Goal: Task Accomplishment & Management: Manage account settings

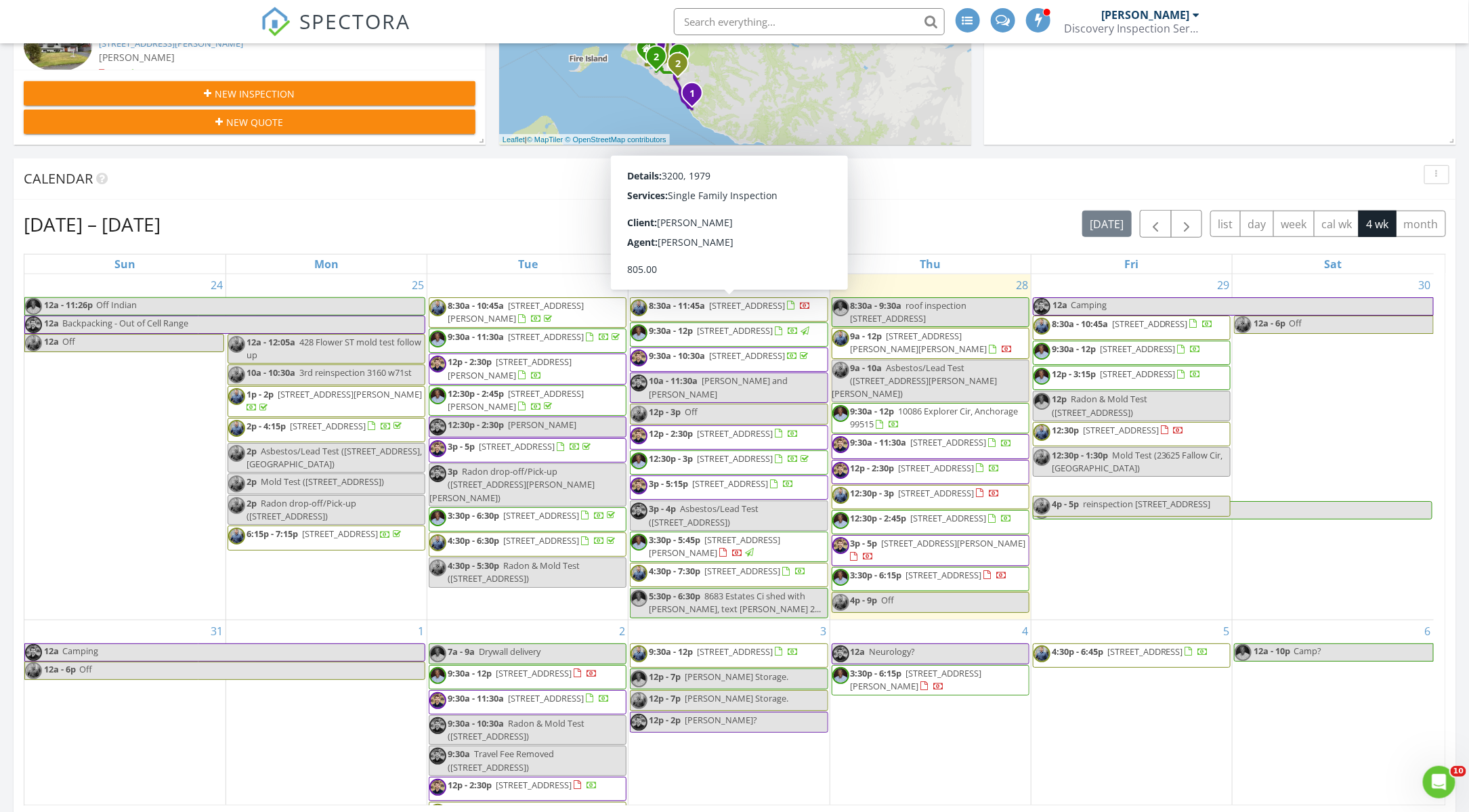
scroll to position [1899, 1493]
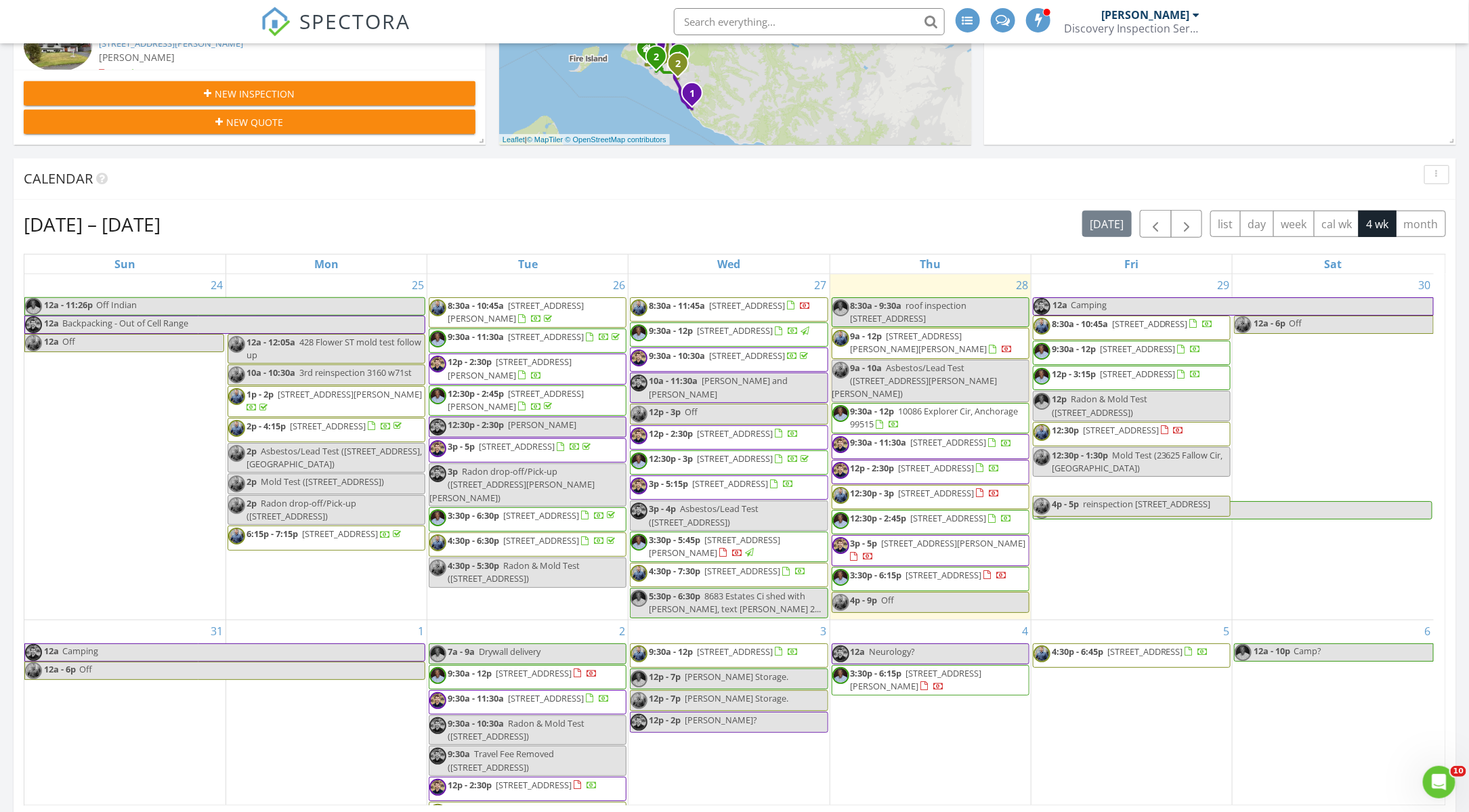
click at [737, 201] on div "Aug 24 – Sep 20, 2025 today list day week cal wk 4 wk month Sun Mon Tue Wed Thu…" at bounding box center [735, 508] width 1443 height 616
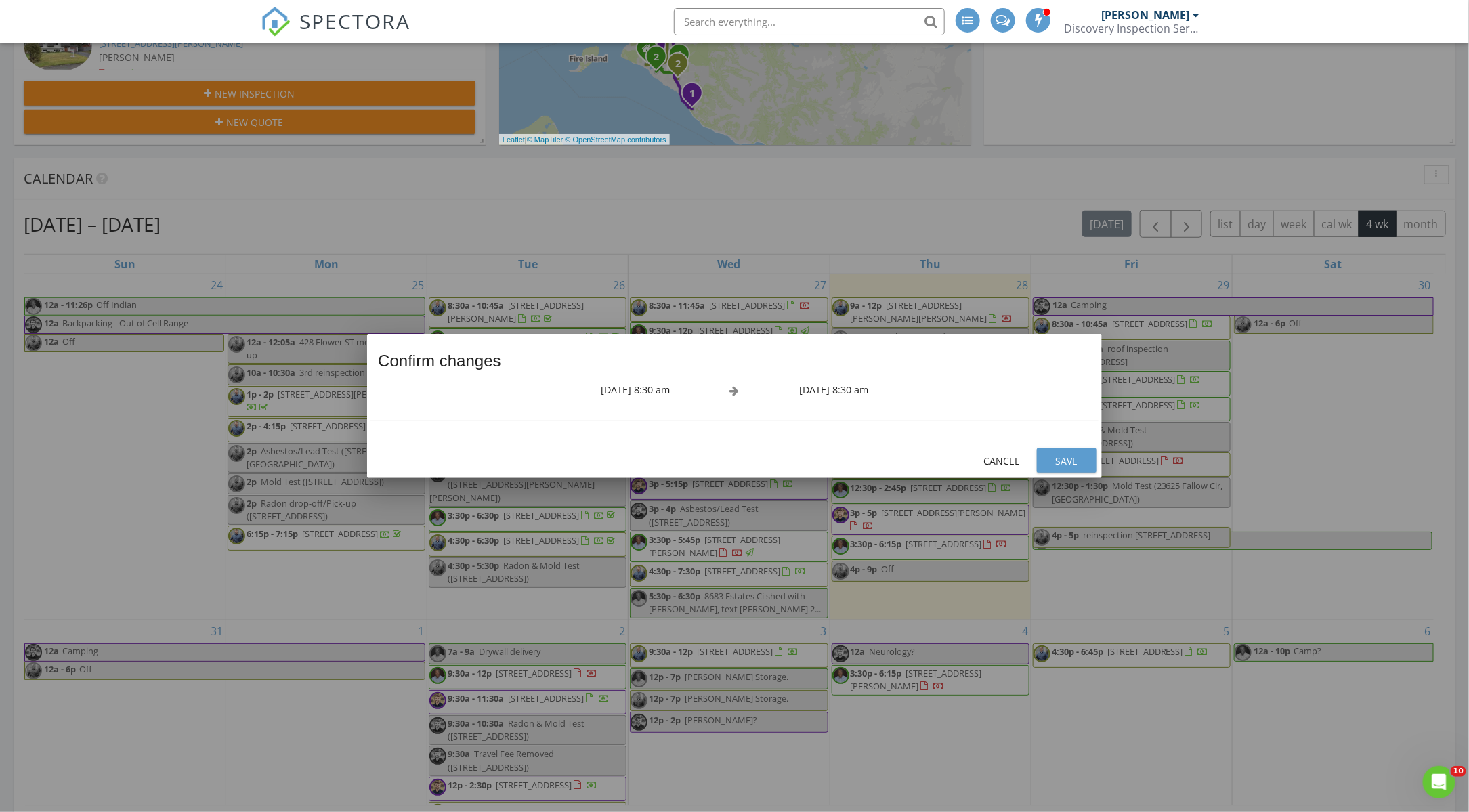
click at [1063, 464] on div "Save" at bounding box center [1067, 461] width 38 height 15
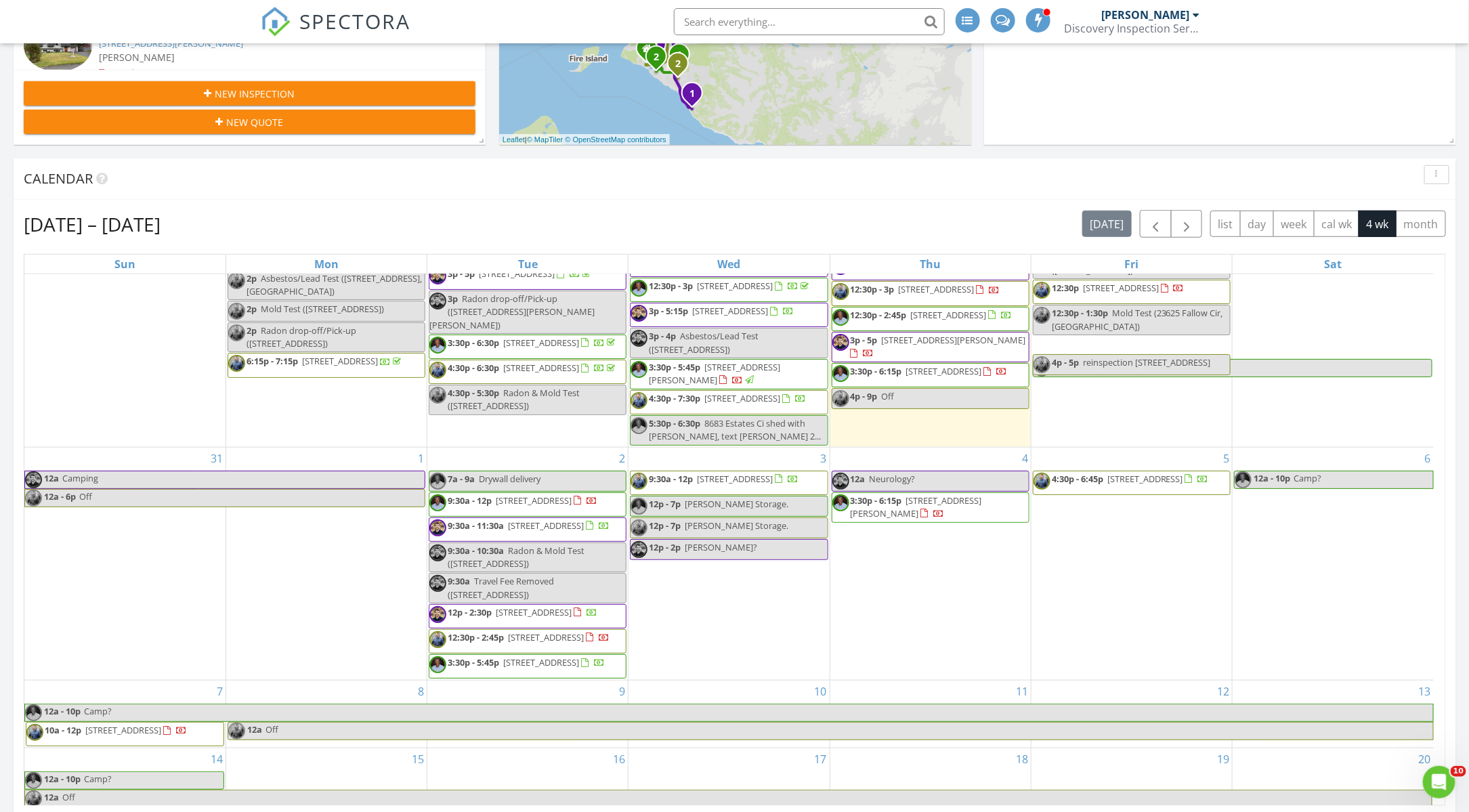
scroll to position [225, 0]
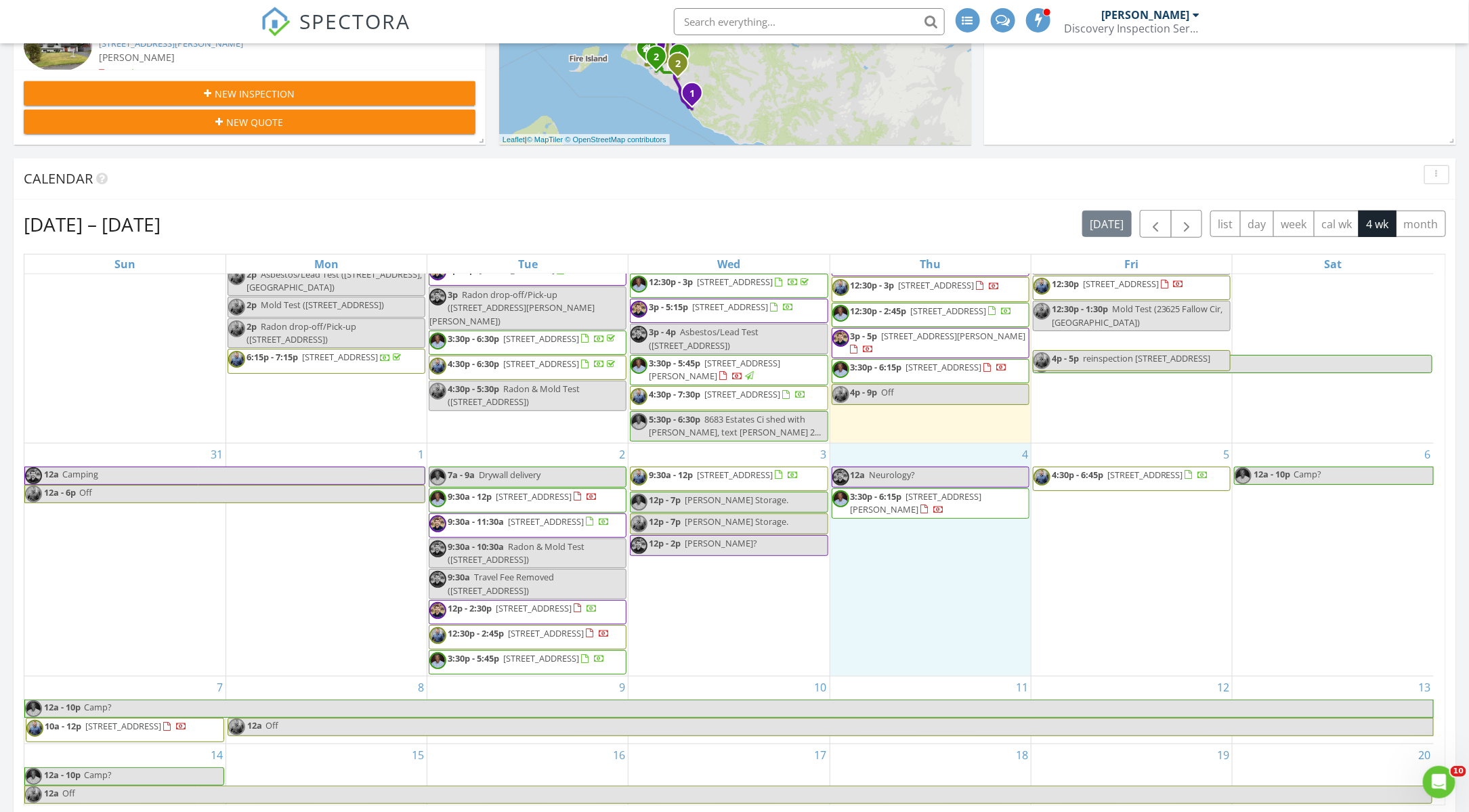
click at [961, 444] on div "4 12a Neurology? 3:30p - 6:15p 12945 Elmore Rd, Anchorage 99516" at bounding box center [931, 560] width 201 height 233
click at [925, 406] on link "Event" at bounding box center [929, 405] width 70 height 22
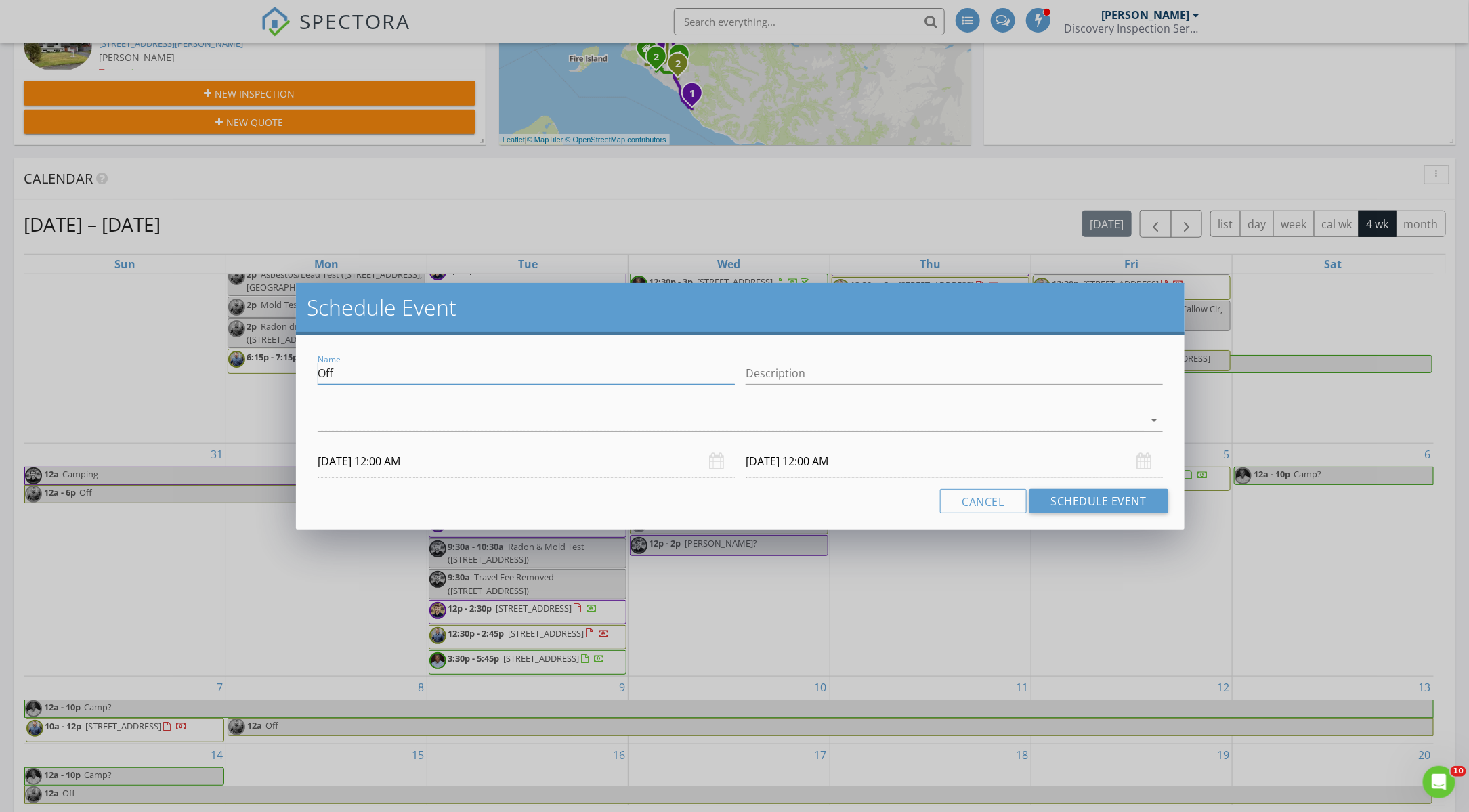
drag, startPoint x: 345, startPoint y: 378, endPoint x: 313, endPoint y: 379, distance: 32.0
click at [313, 379] on div "Name Off" at bounding box center [526, 375] width 429 height 46
type input "Re inspection at Bearpaw [PERSON_NAME]"
click at [958, 419] on div at bounding box center [730, 420] width 826 height 23
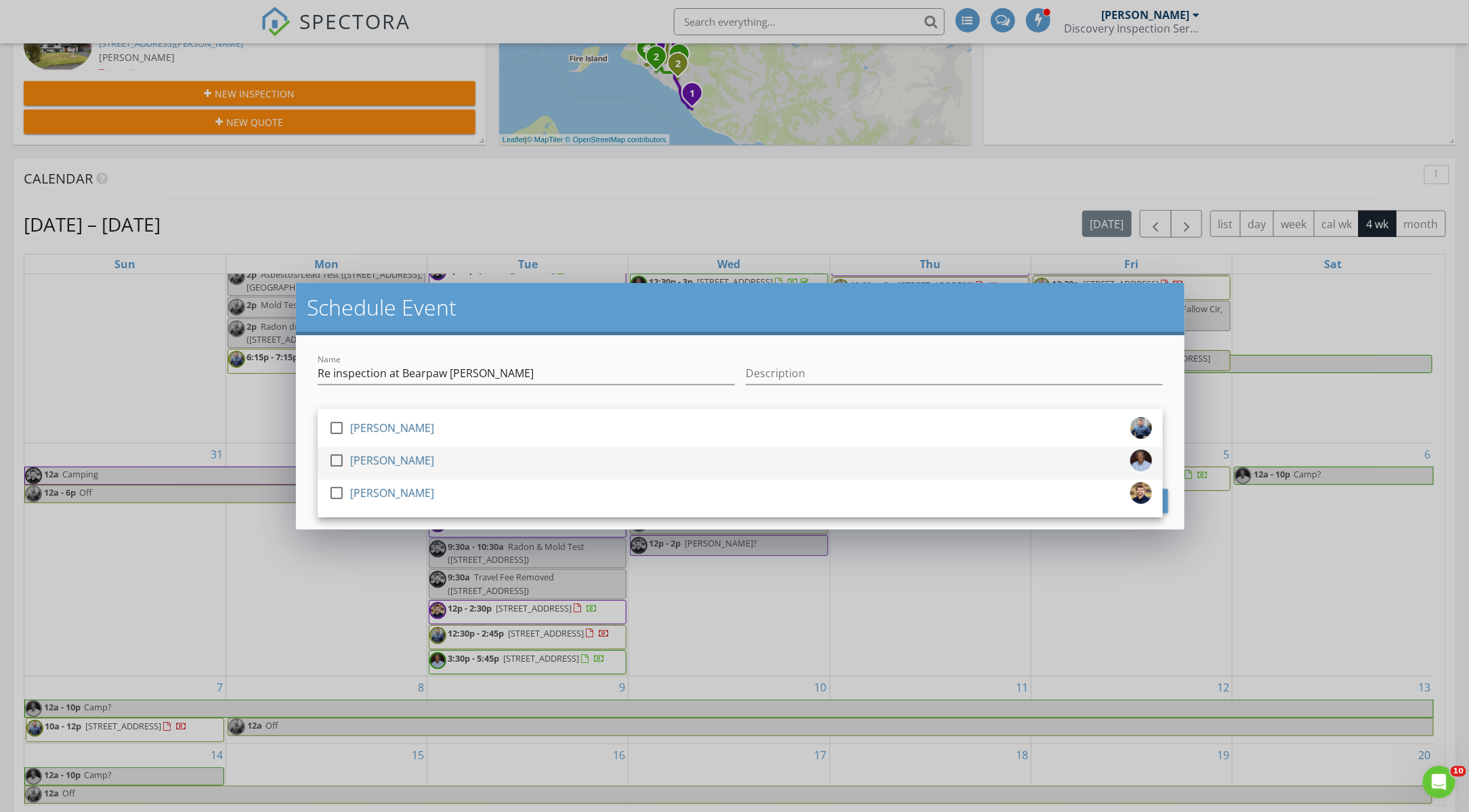
click at [347, 460] on div at bounding box center [336, 460] width 23 height 23
click at [373, 394] on div at bounding box center [526, 394] width 418 height 8
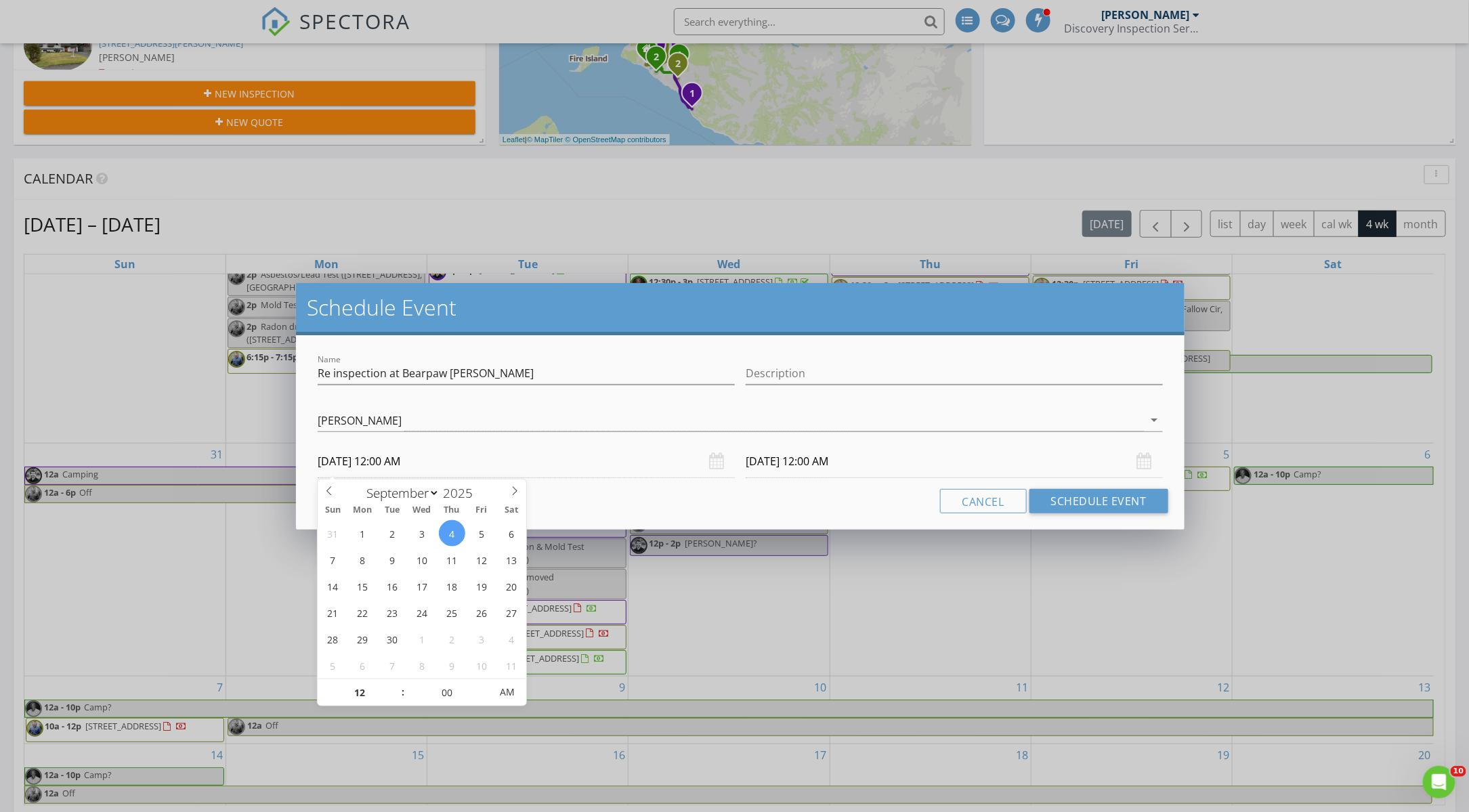
click at [388, 461] on input "09/04/2025 12:00 AM" at bounding box center [526, 461] width 418 height 33
type input "11"
type input "09/04/2025 11:00 PM"
click at [396, 696] on span at bounding box center [396, 699] width 9 height 14
type input "10"
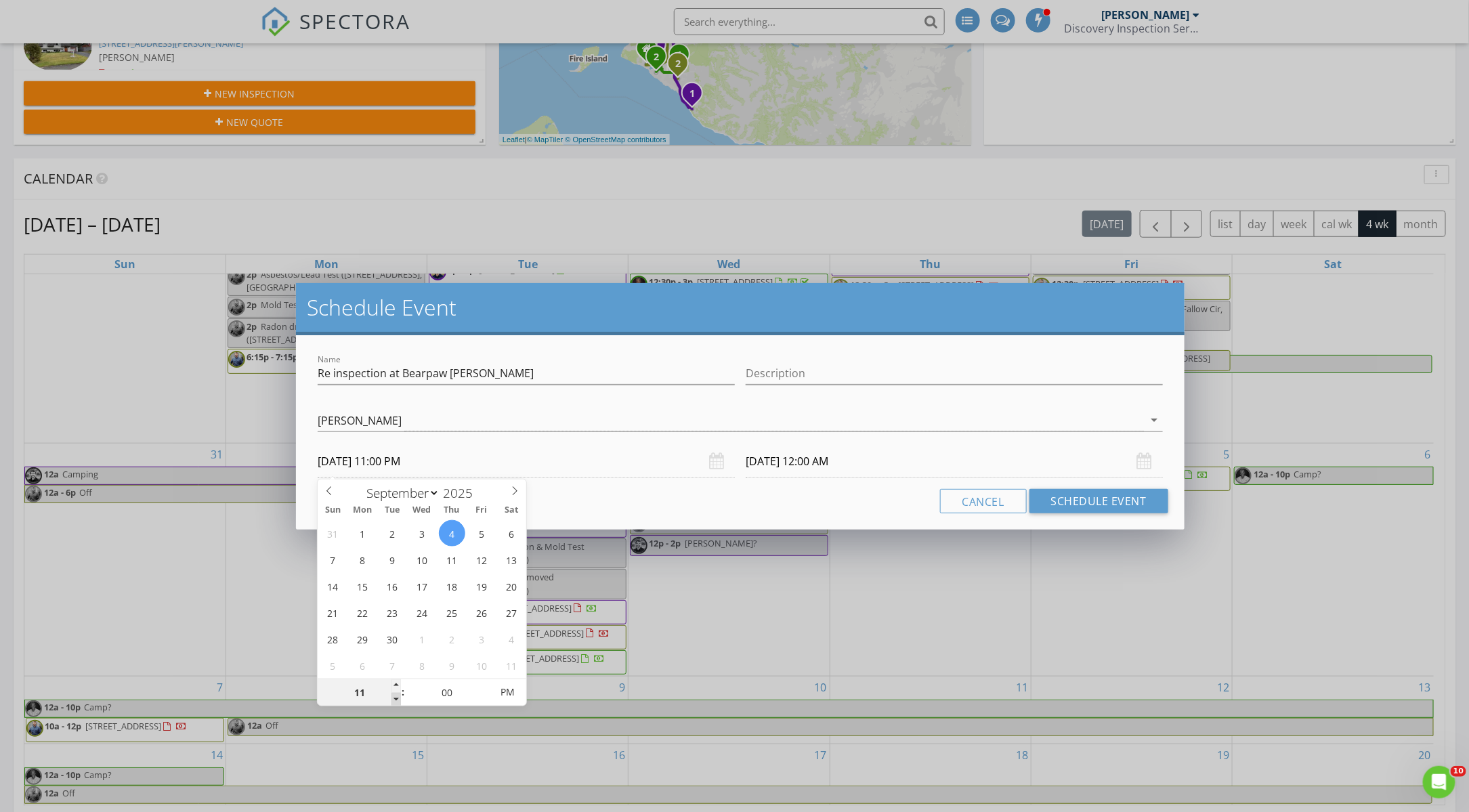
type input "09/04/2025 10:00 PM"
click at [396, 696] on span at bounding box center [396, 699] width 9 height 14
type input "09"
type input "09/04/2025 9:00 PM"
click at [396, 696] on span at bounding box center [396, 699] width 9 height 14
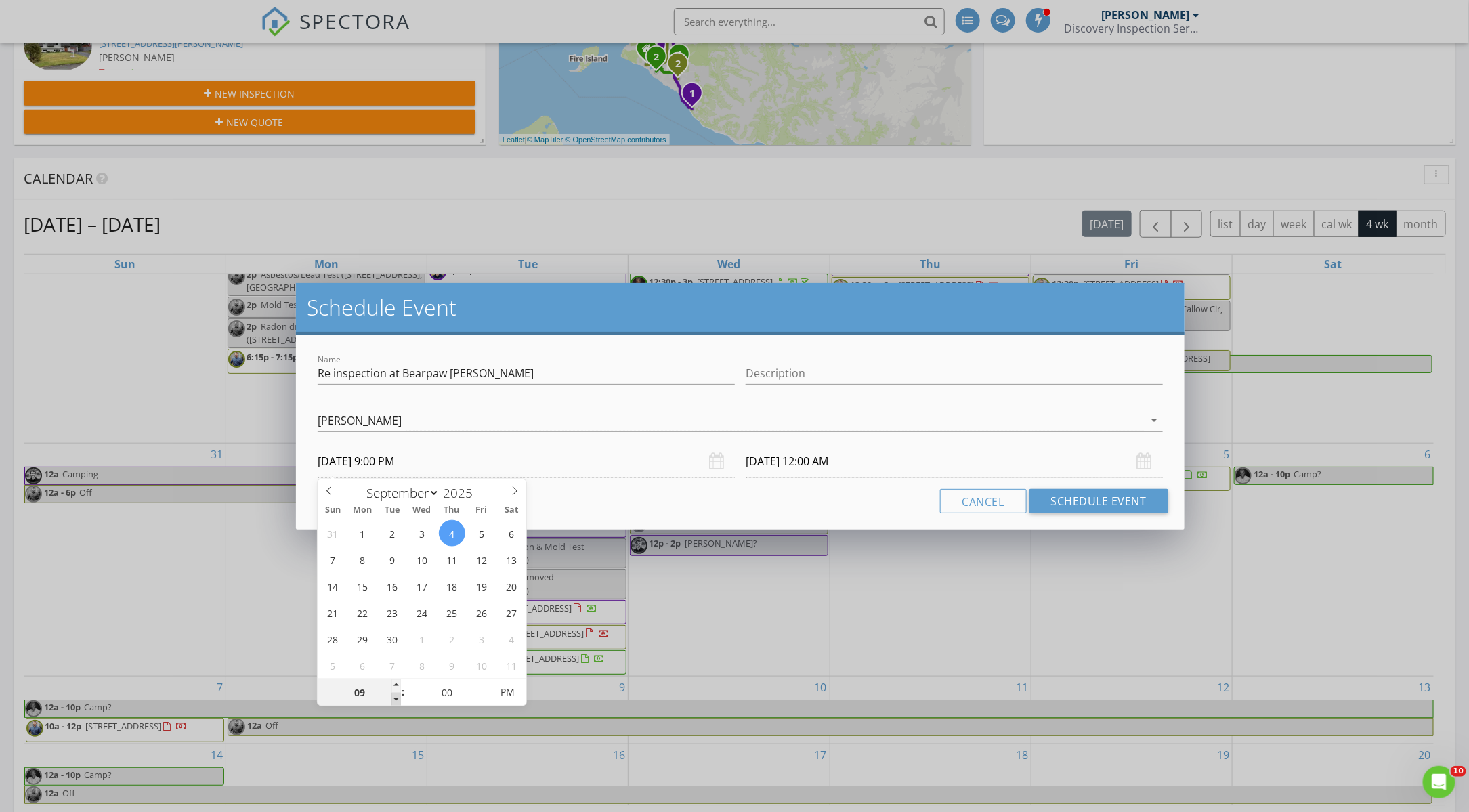
type input "09/05/2025 9:00 PM"
type input "08"
type input "09/04/2025 8:00 PM"
click at [396, 696] on span at bounding box center [396, 699] width 9 height 14
type input "09/05/2025 8:00 PM"
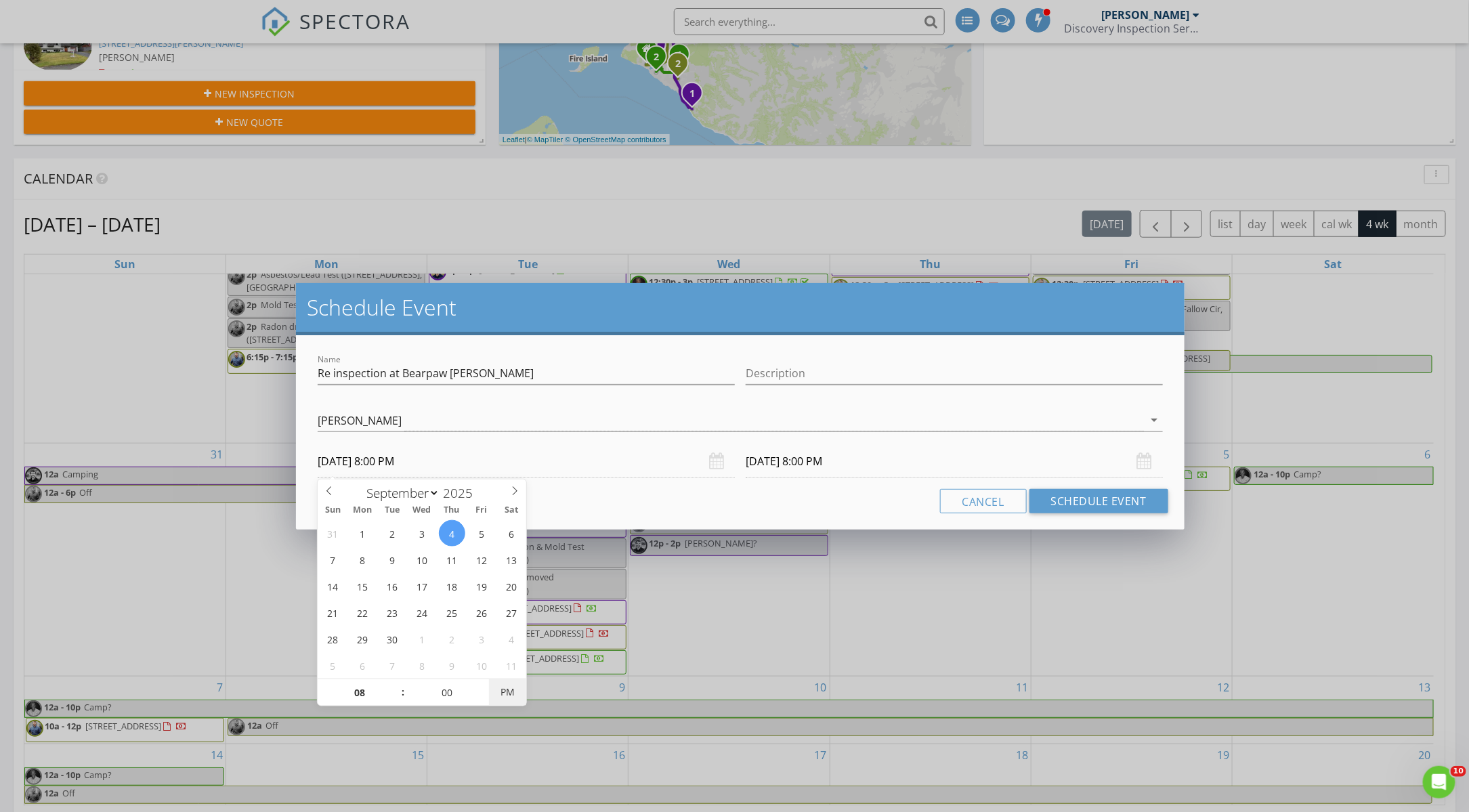
type input "[DATE] 8:00 AM"
click at [507, 694] on span "AM" at bounding box center [507, 692] width 37 height 27
click at [799, 462] on input "09/05/2025 8:00 AM" at bounding box center [955, 461] width 418 height 33
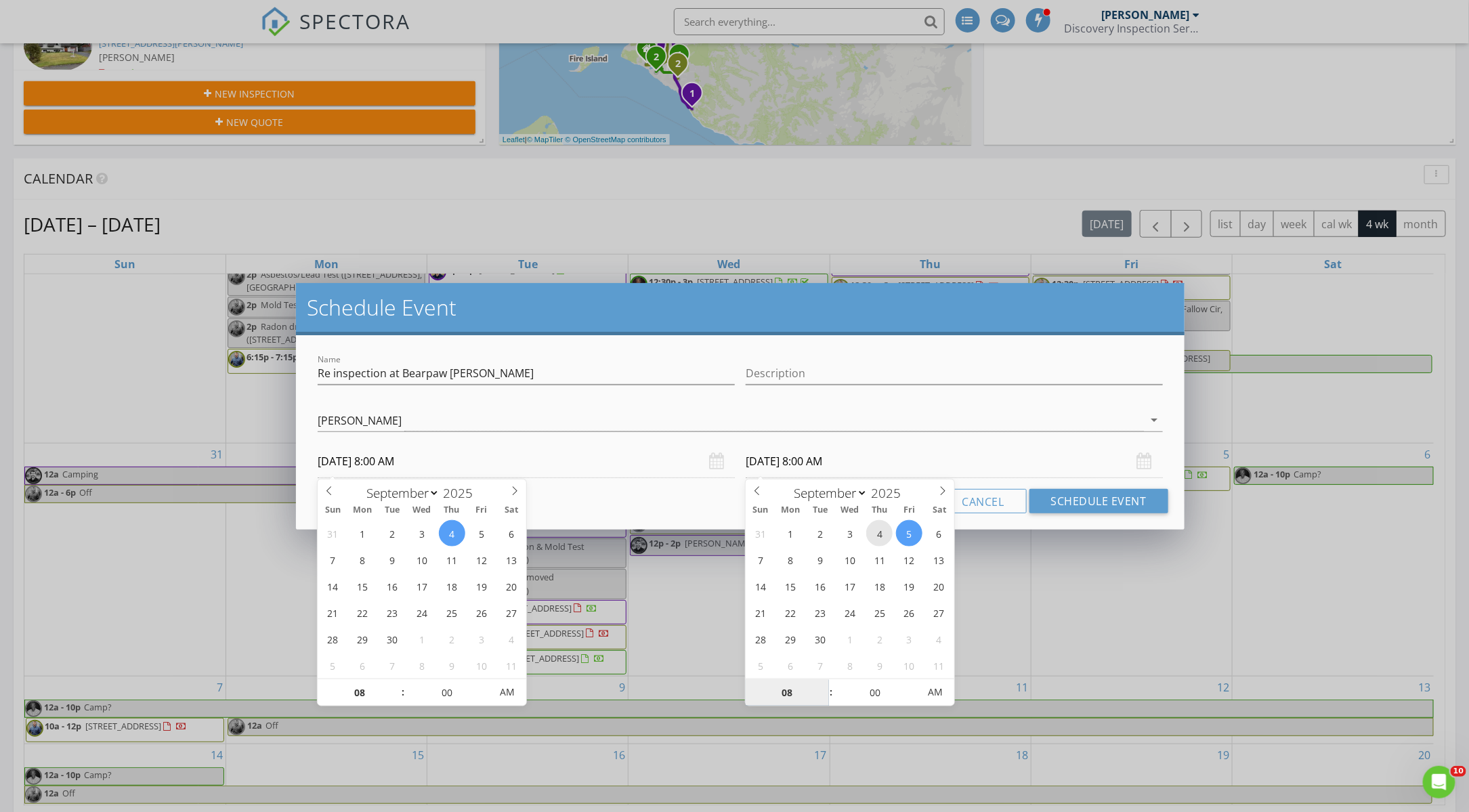
type input "[DATE] 8:00 AM"
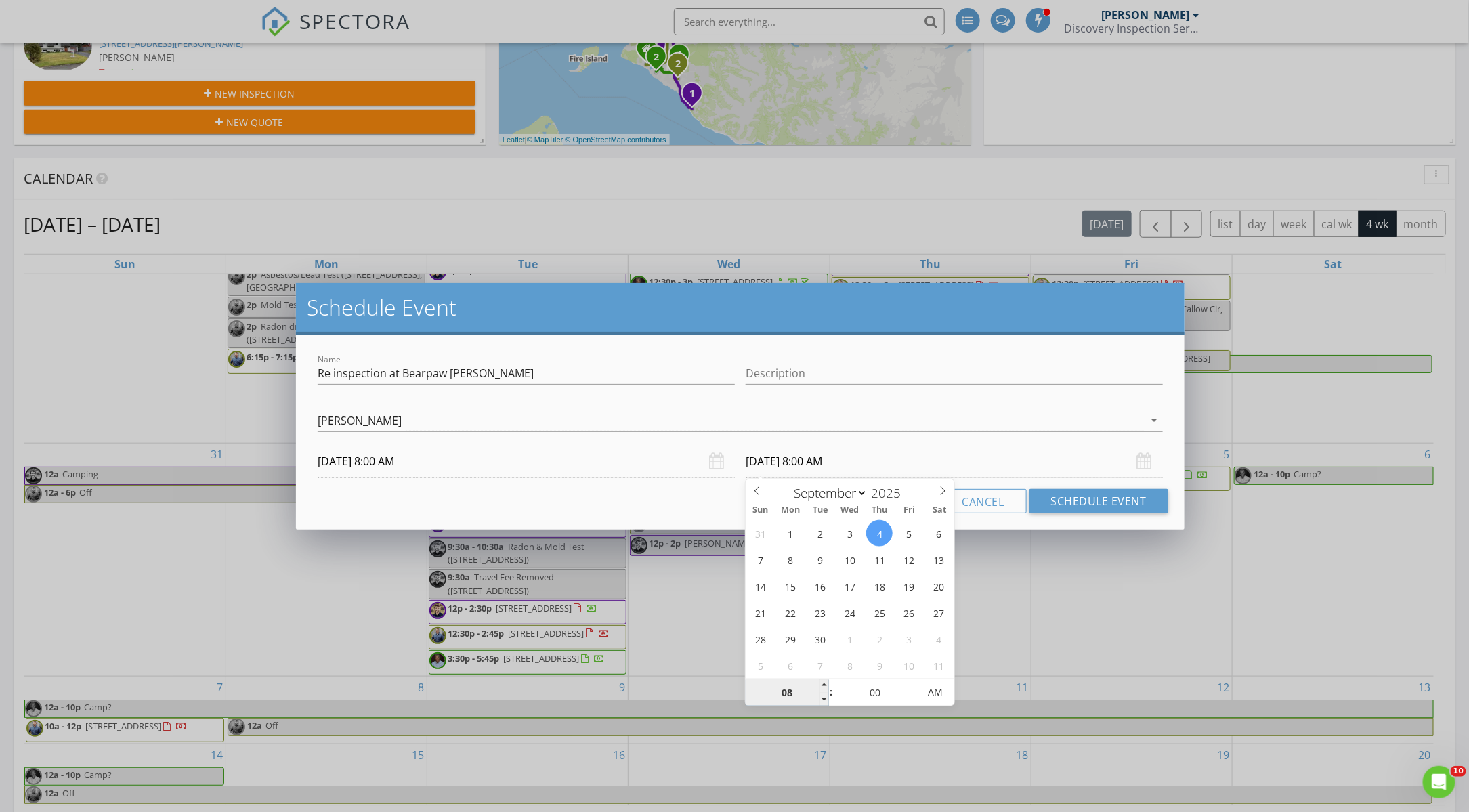
click at [818, 684] on input "08" at bounding box center [787, 693] width 83 height 27
type input "09"
type input "[DATE] 9:00 AM"
click at [826, 687] on span at bounding box center [824, 685] width 9 height 14
click at [1091, 501] on button "Schedule Event" at bounding box center [1099, 500] width 139 height 25
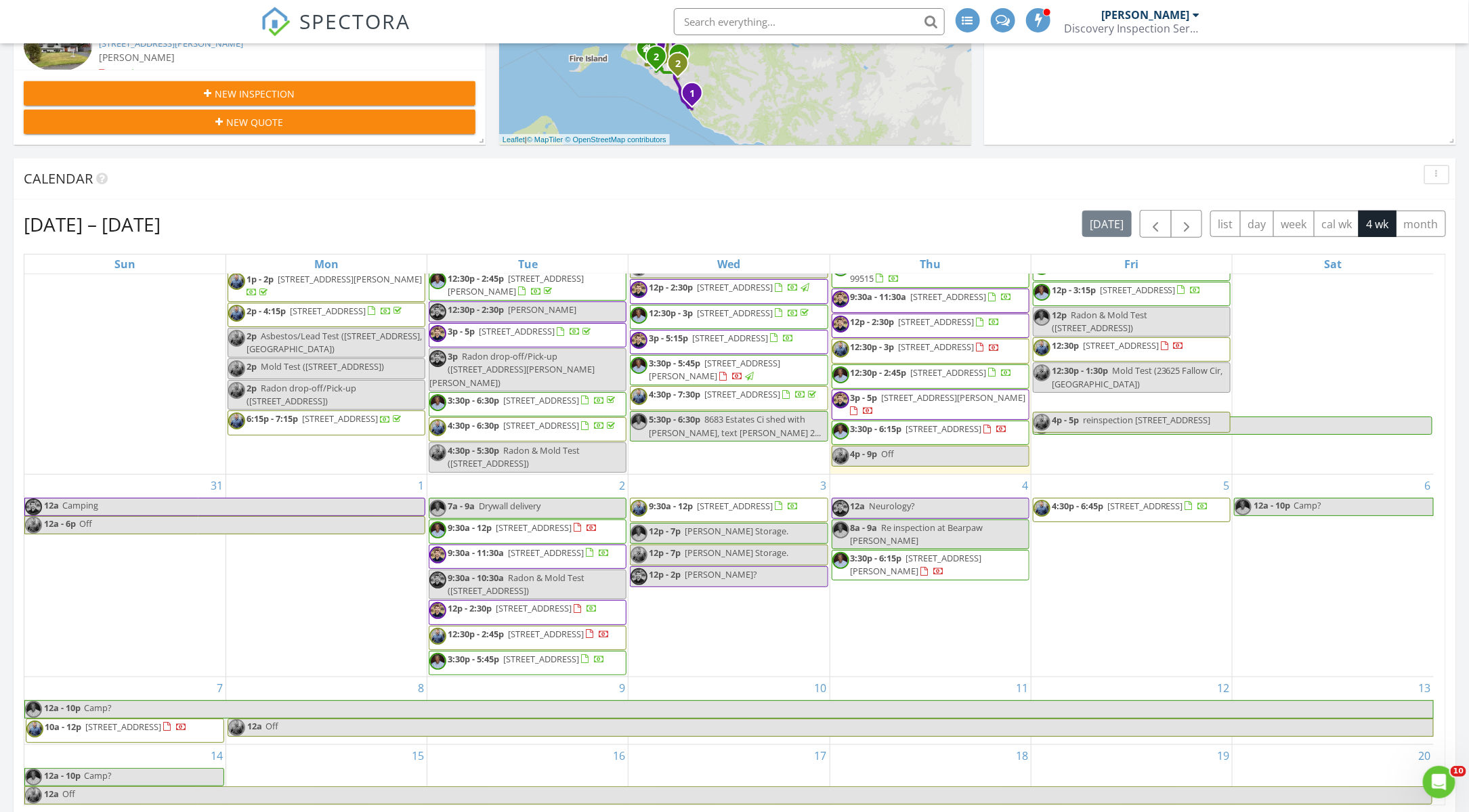
scroll to position [0, 0]
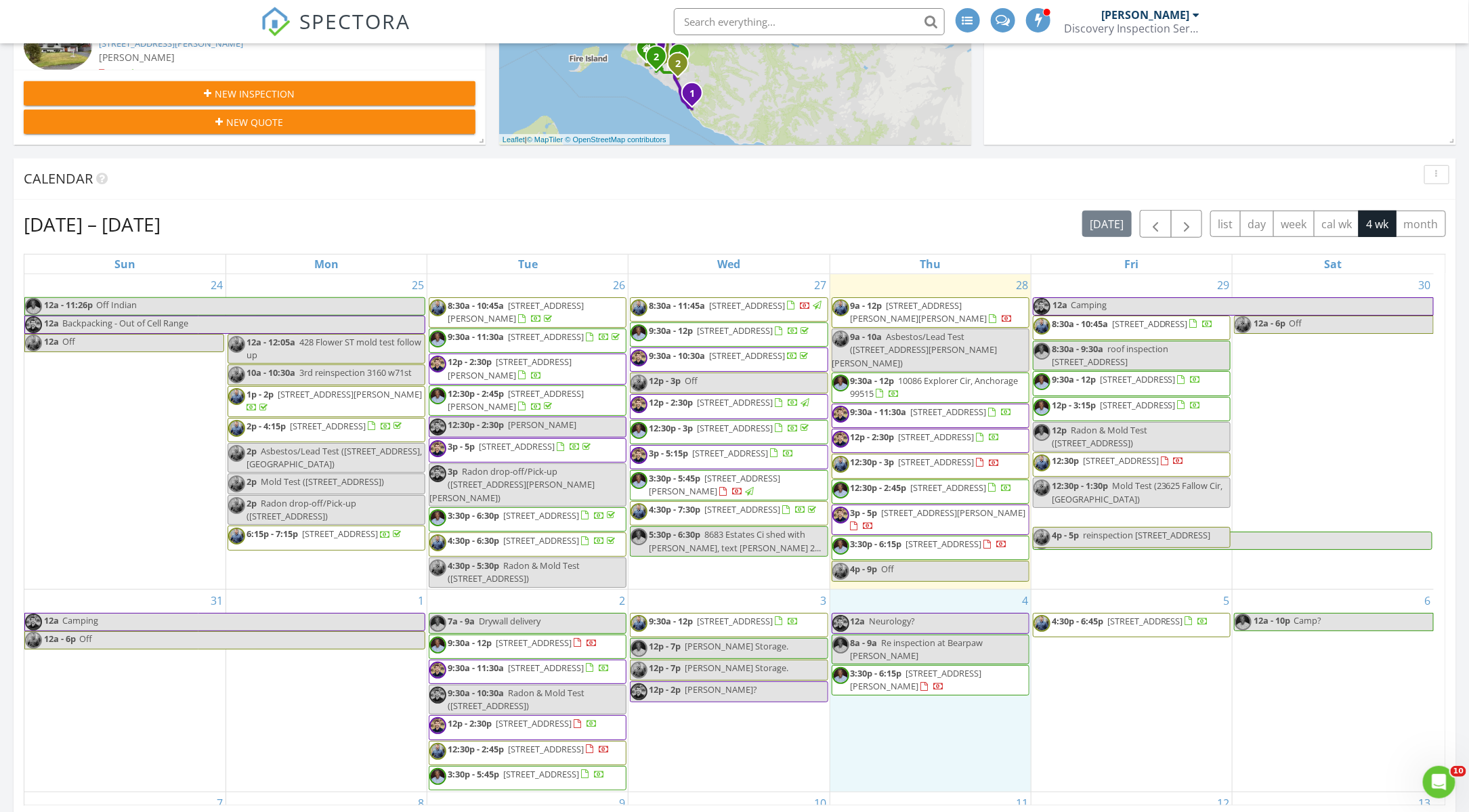
click at [971, 608] on div "4 12a Neurology? 8a - 9a Re inspection at Bearpaw Friesen 3:30p - 6:15p 12945 E…" at bounding box center [931, 690] width 201 height 201
click at [765, 21] on input "text" at bounding box center [809, 22] width 271 height 27
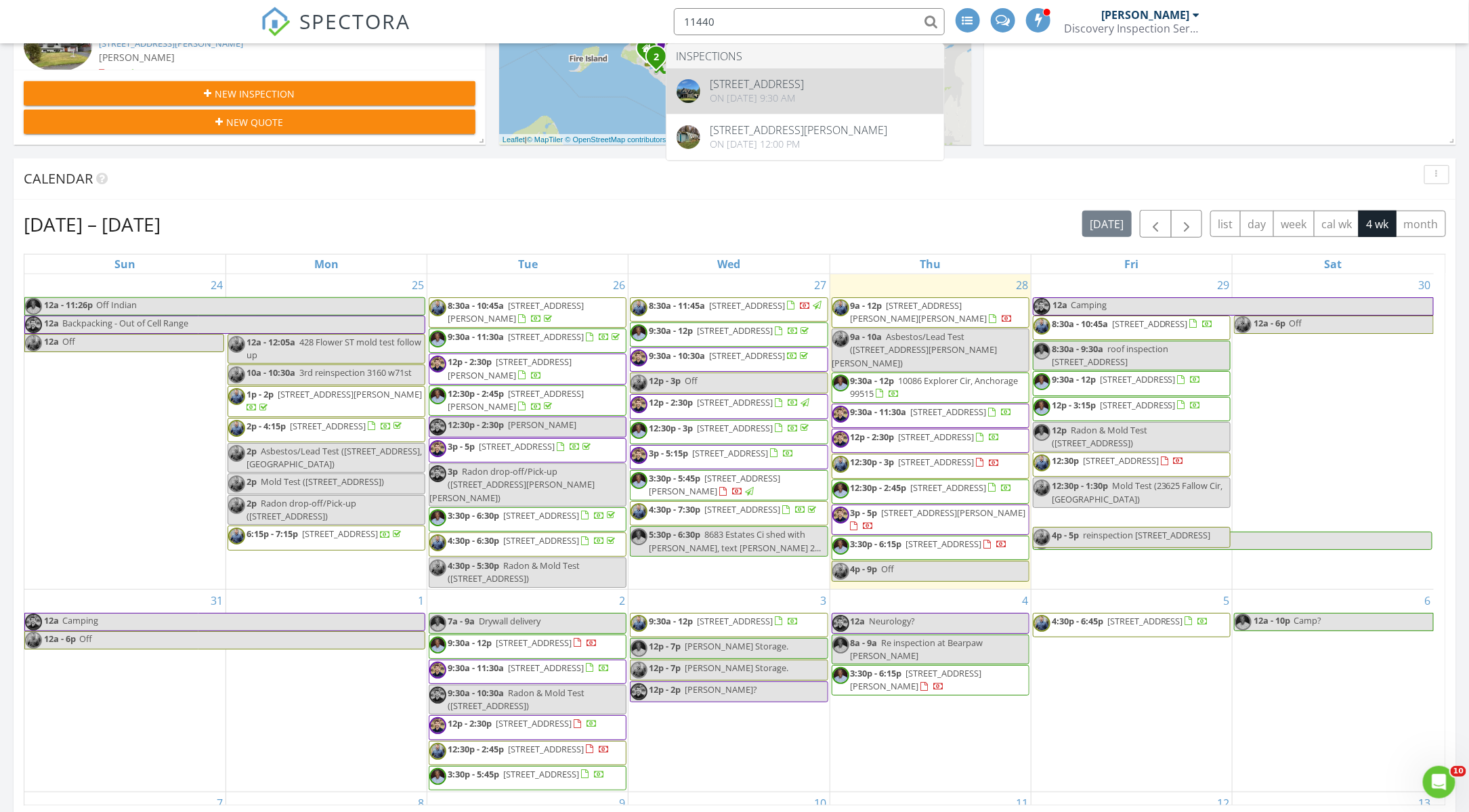
type input "11440"
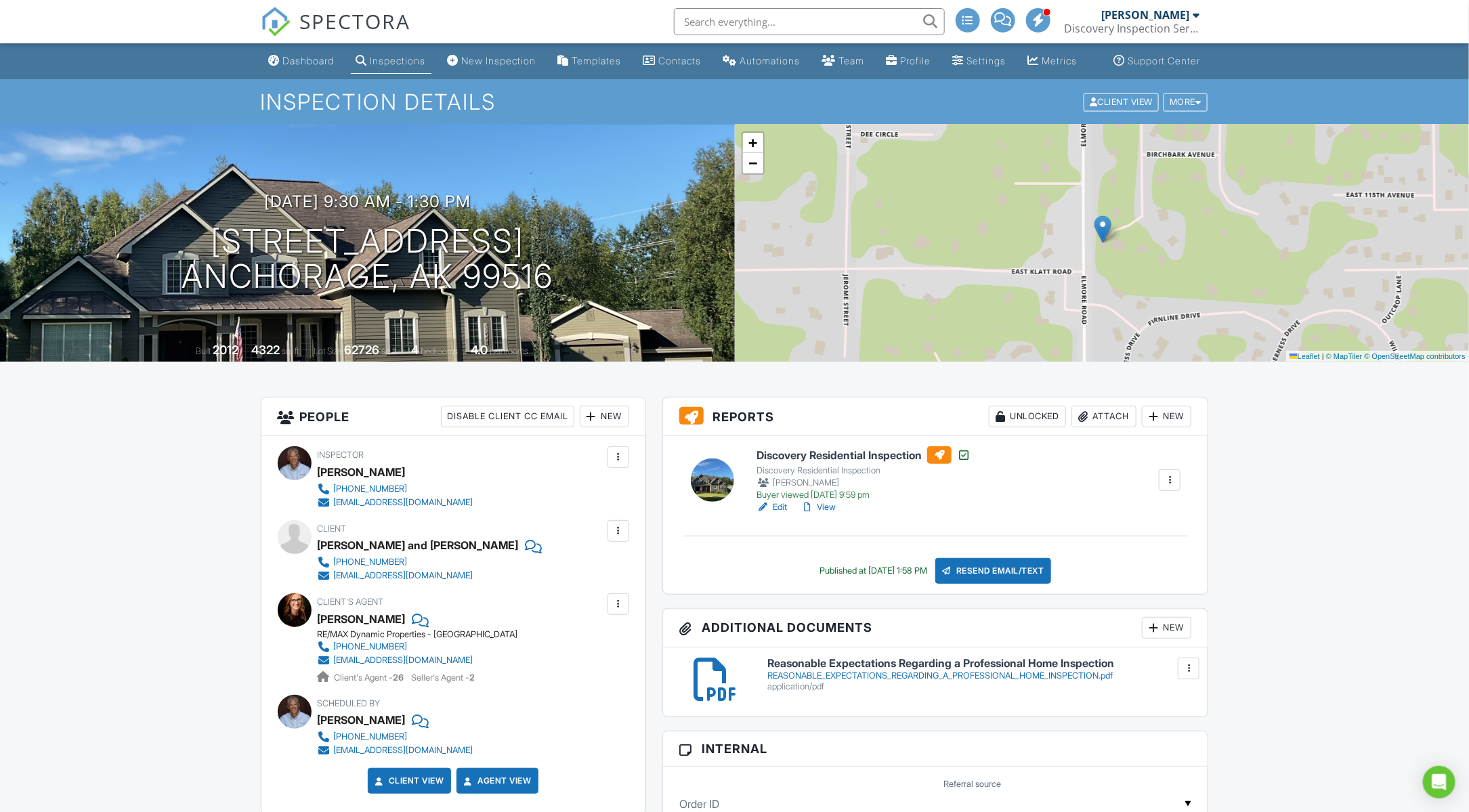
click at [832, 514] on link "View" at bounding box center [818, 507] width 36 height 14
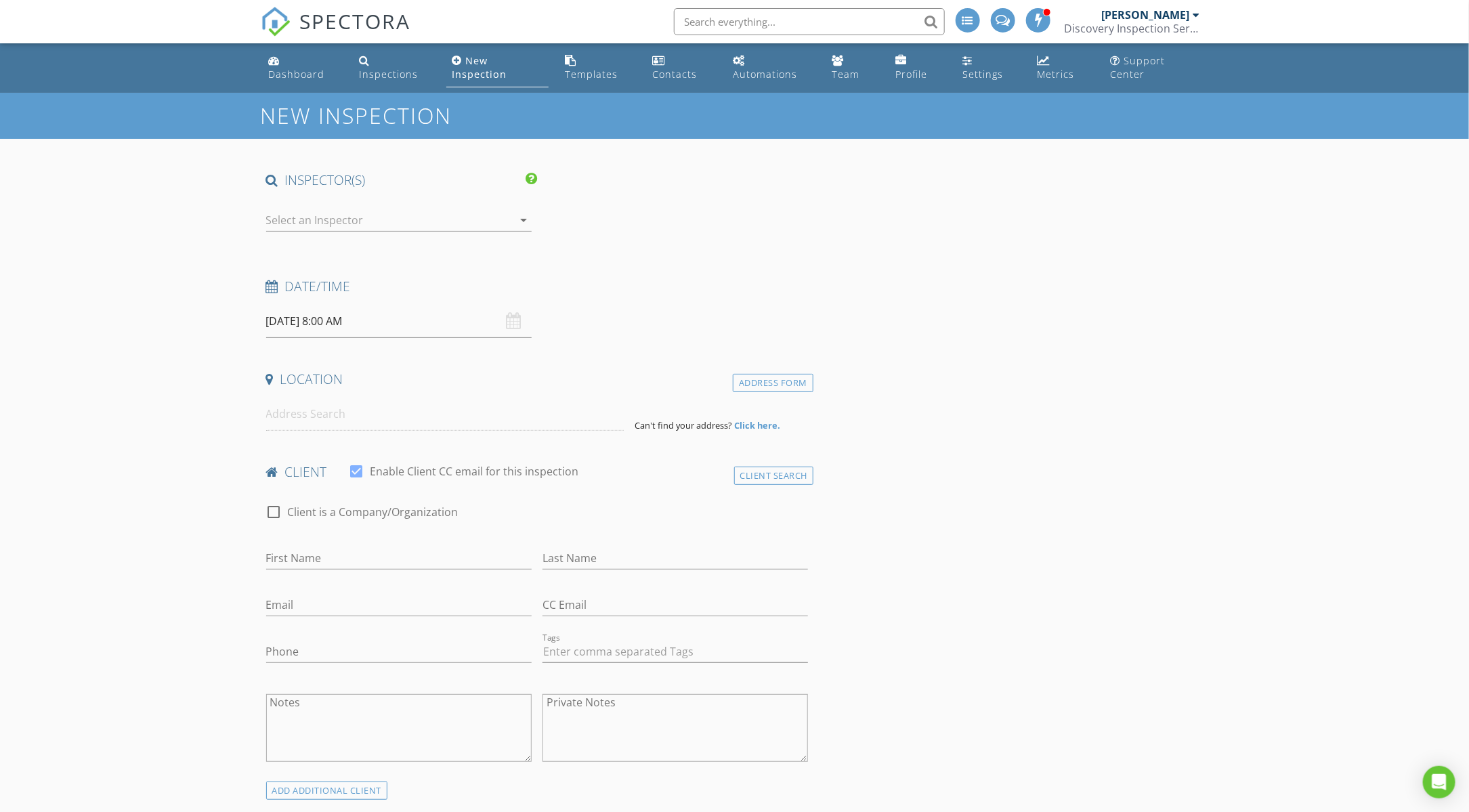
type input "Doug and Jaemi"
type input "Cho"
type input "dougcho.2004@gmail.com"
type input "719-661-3257"
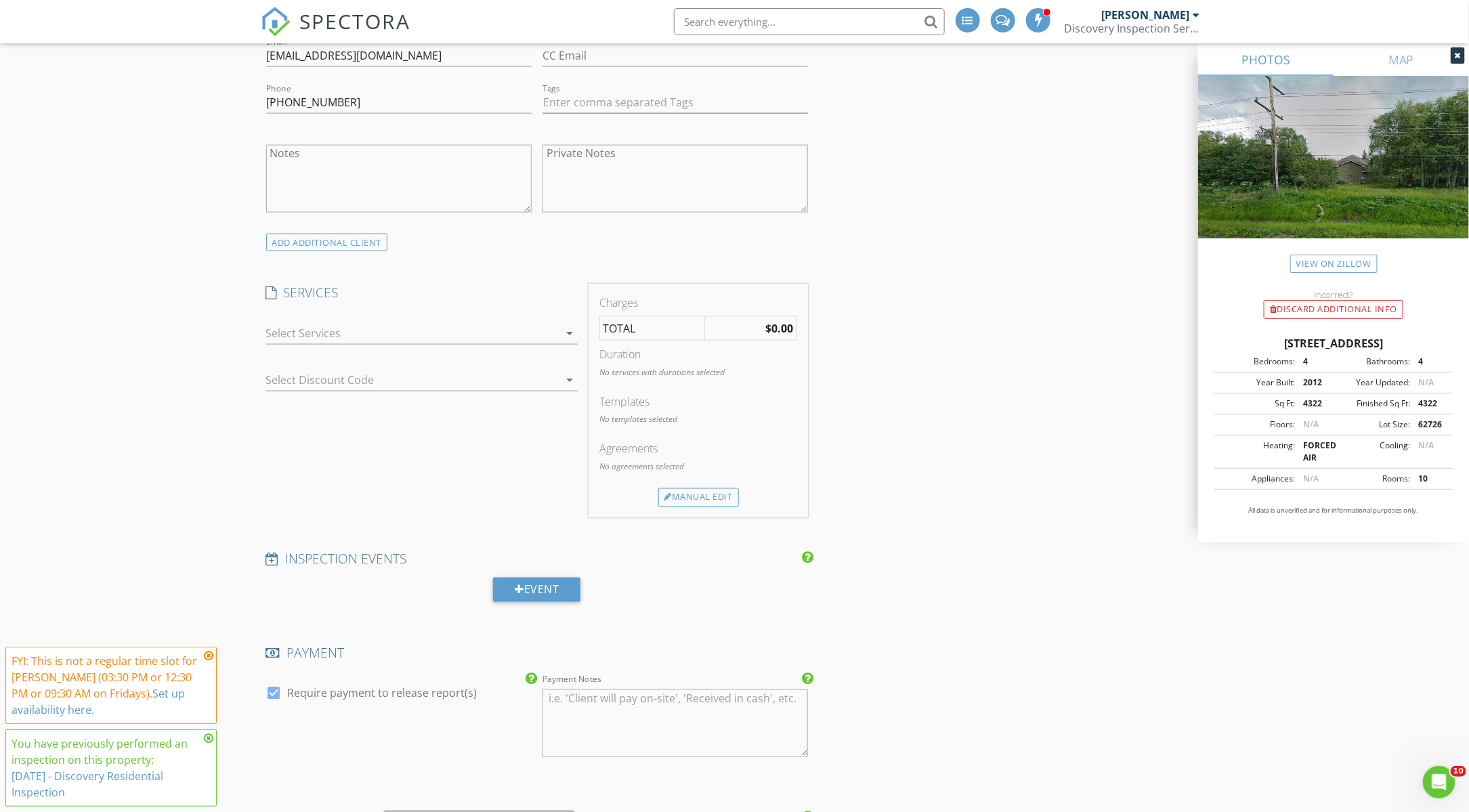
scroll to position [1053, 0]
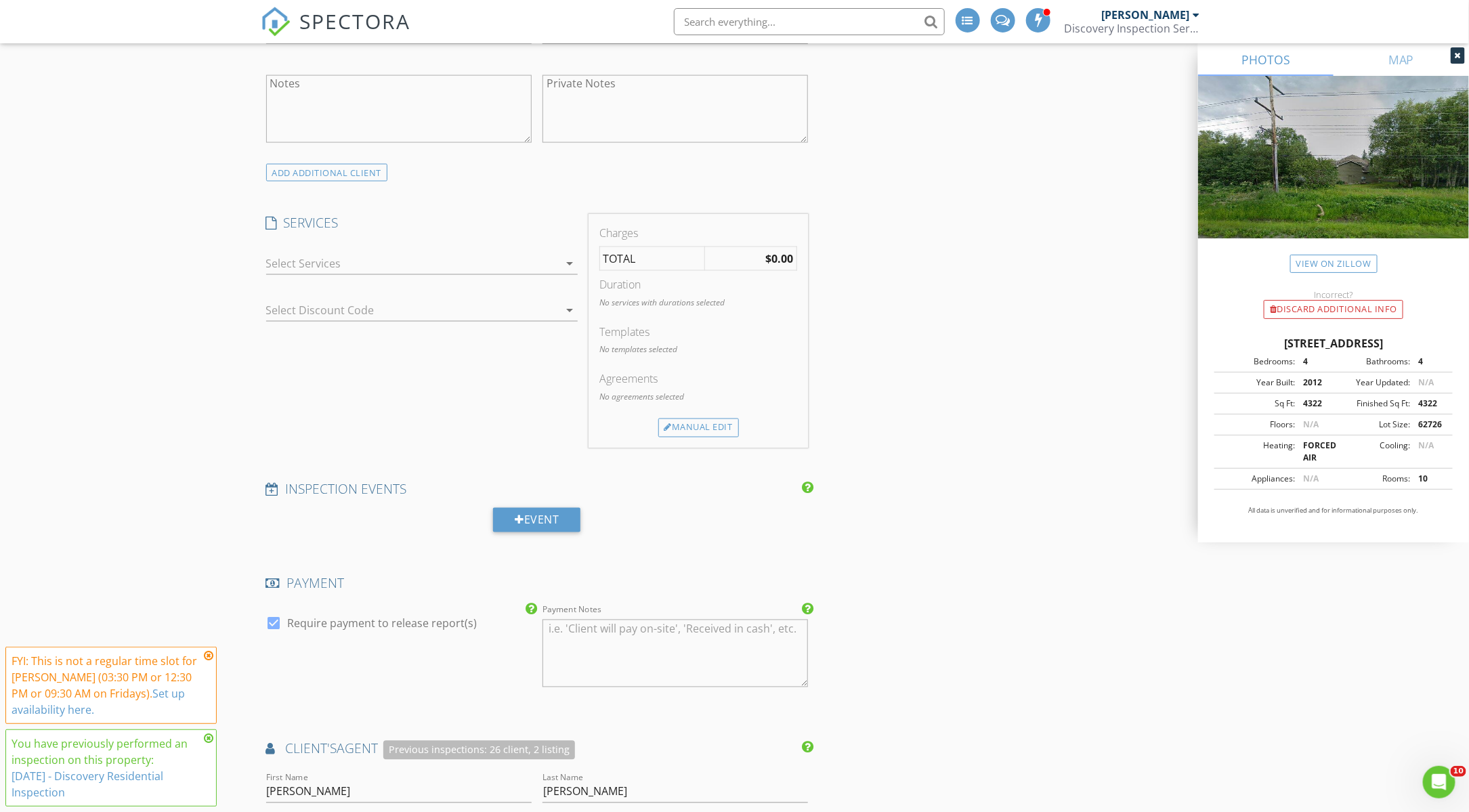
click at [338, 262] on div at bounding box center [412, 263] width 293 height 22
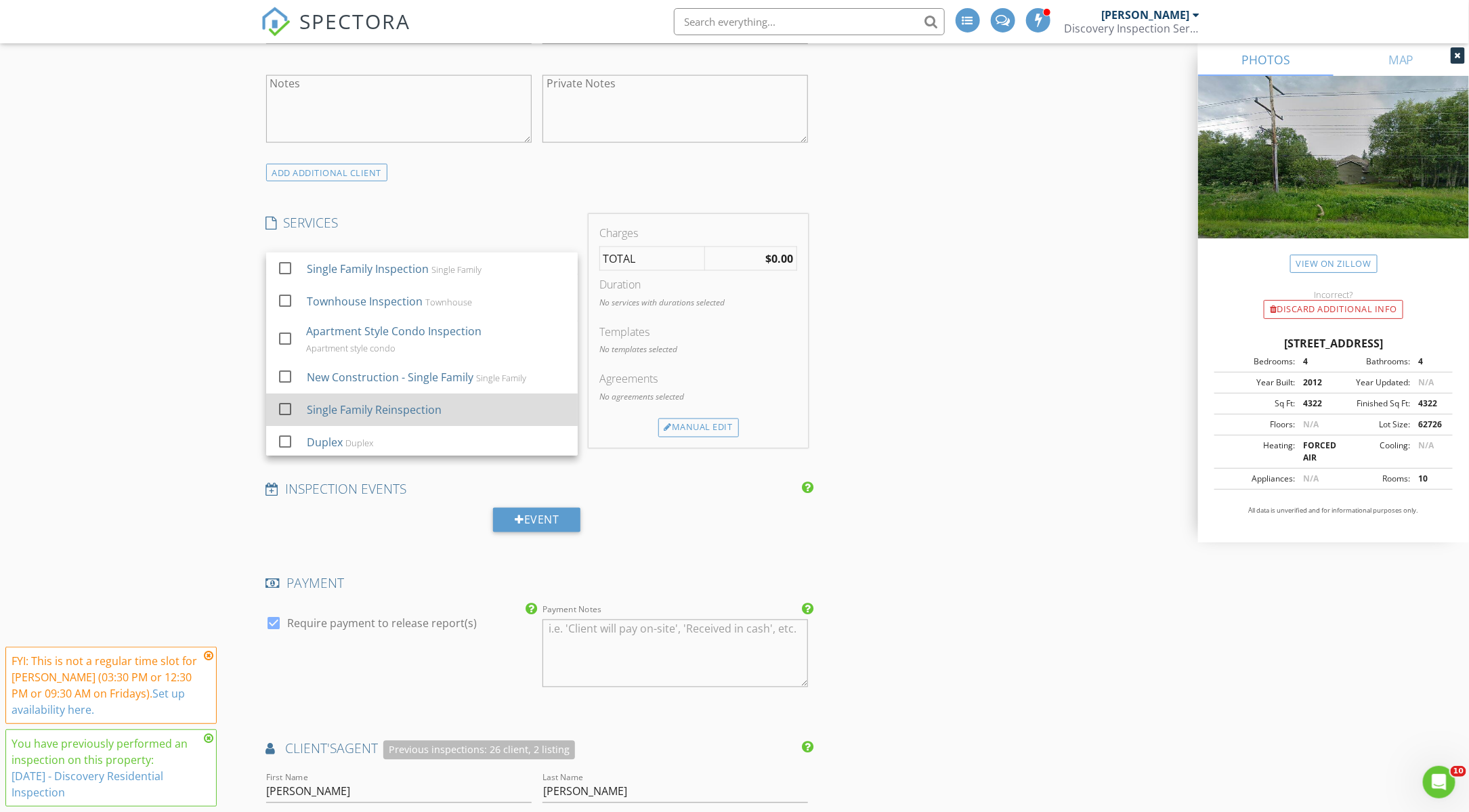
click at [328, 405] on div "Single Family Reinspection" at bounding box center [374, 410] width 135 height 16
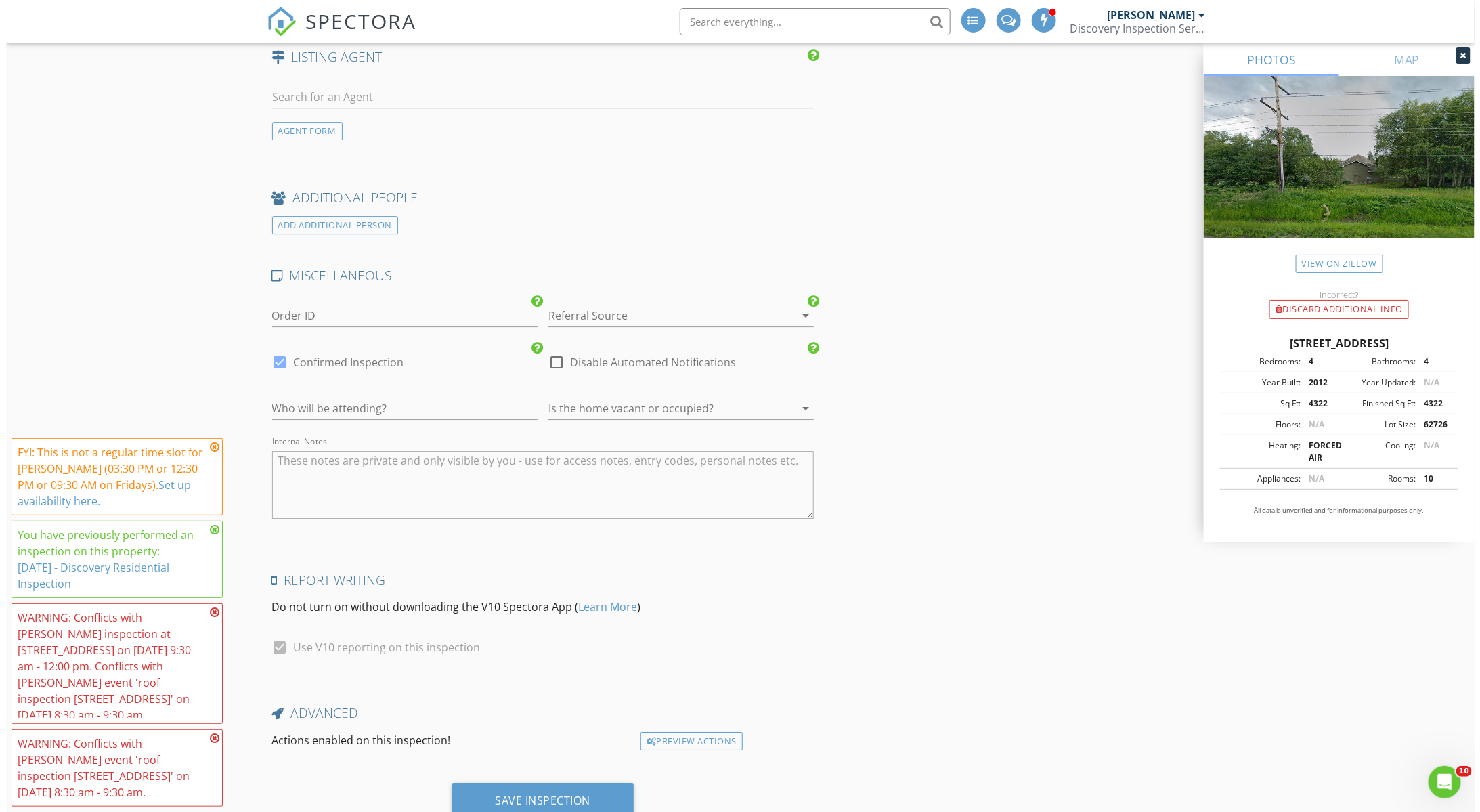
scroll to position [2232, 0]
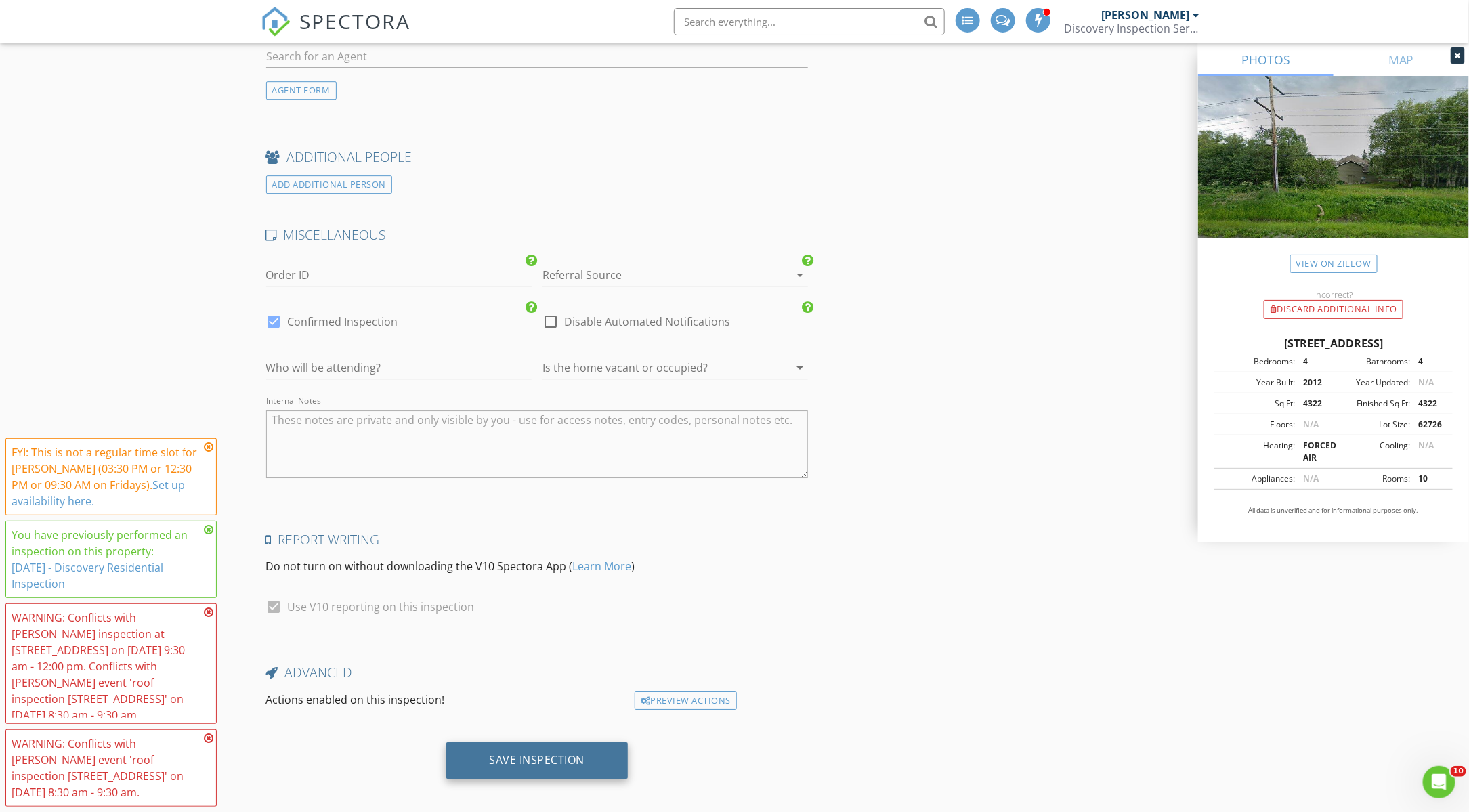
click at [541, 753] on div "Save Inspection" at bounding box center [537, 759] width 96 height 14
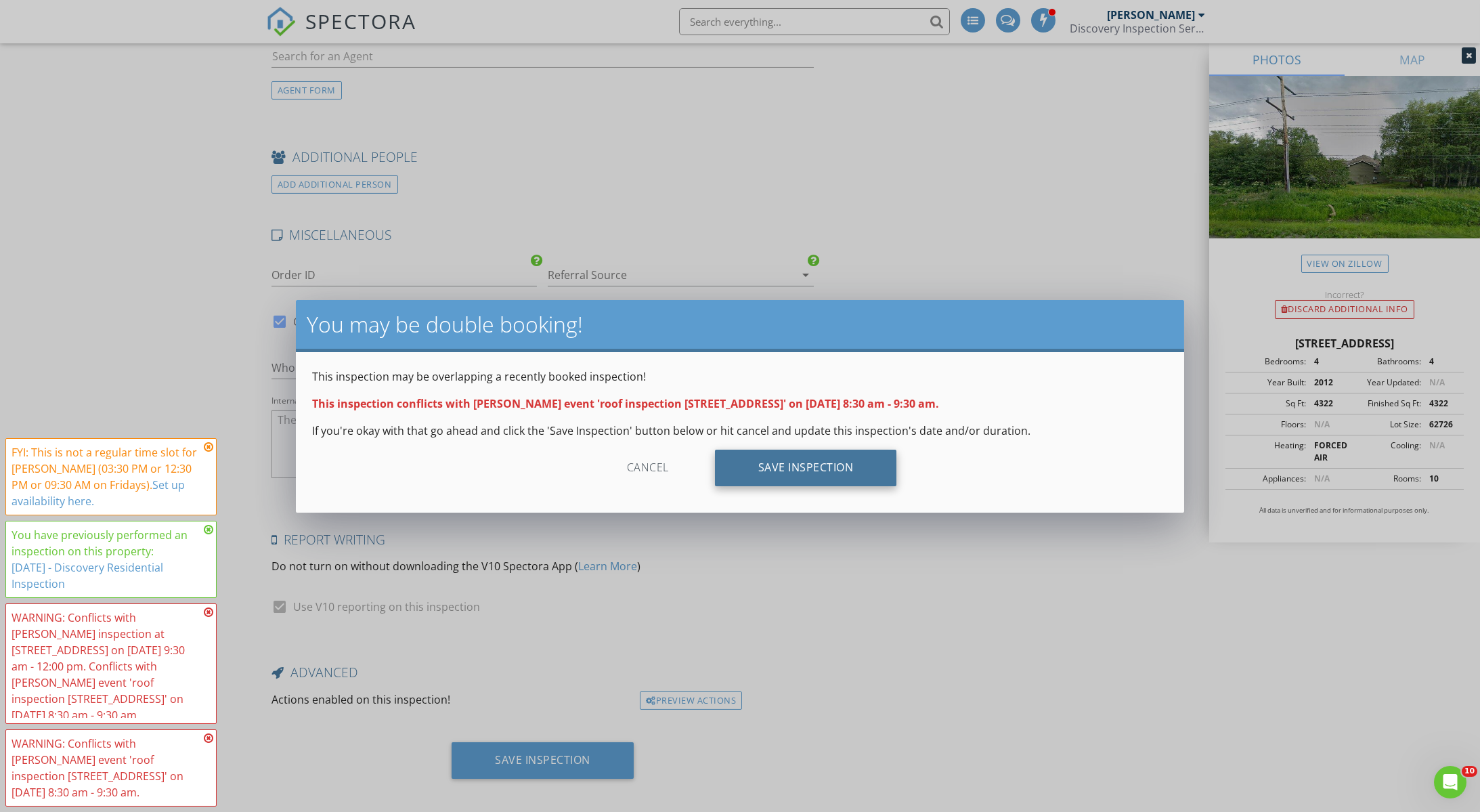
click at [757, 472] on div "Save Inspection" at bounding box center [806, 468] width 182 height 36
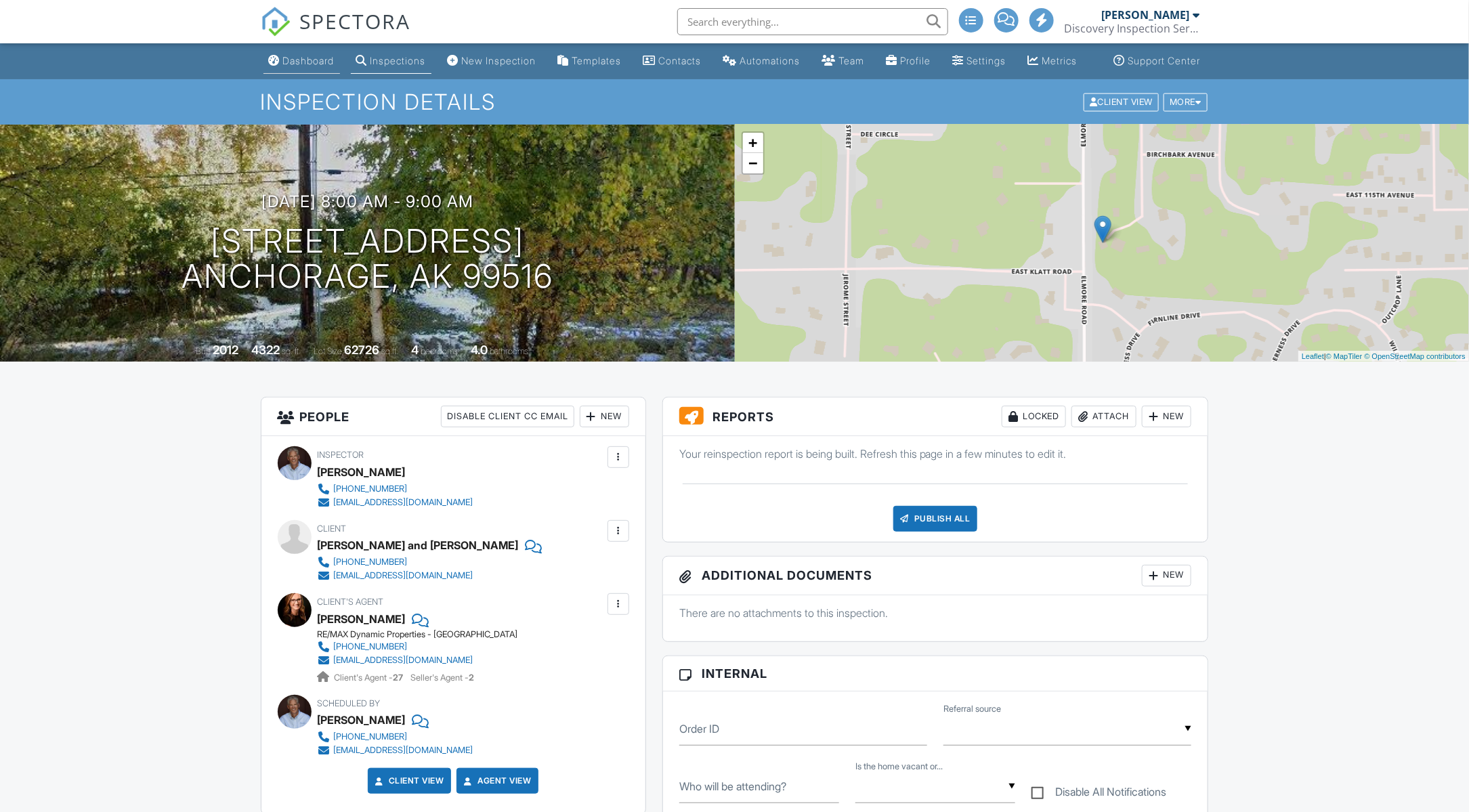
click at [294, 67] on div "Dashboard" at bounding box center [309, 60] width 51 height 12
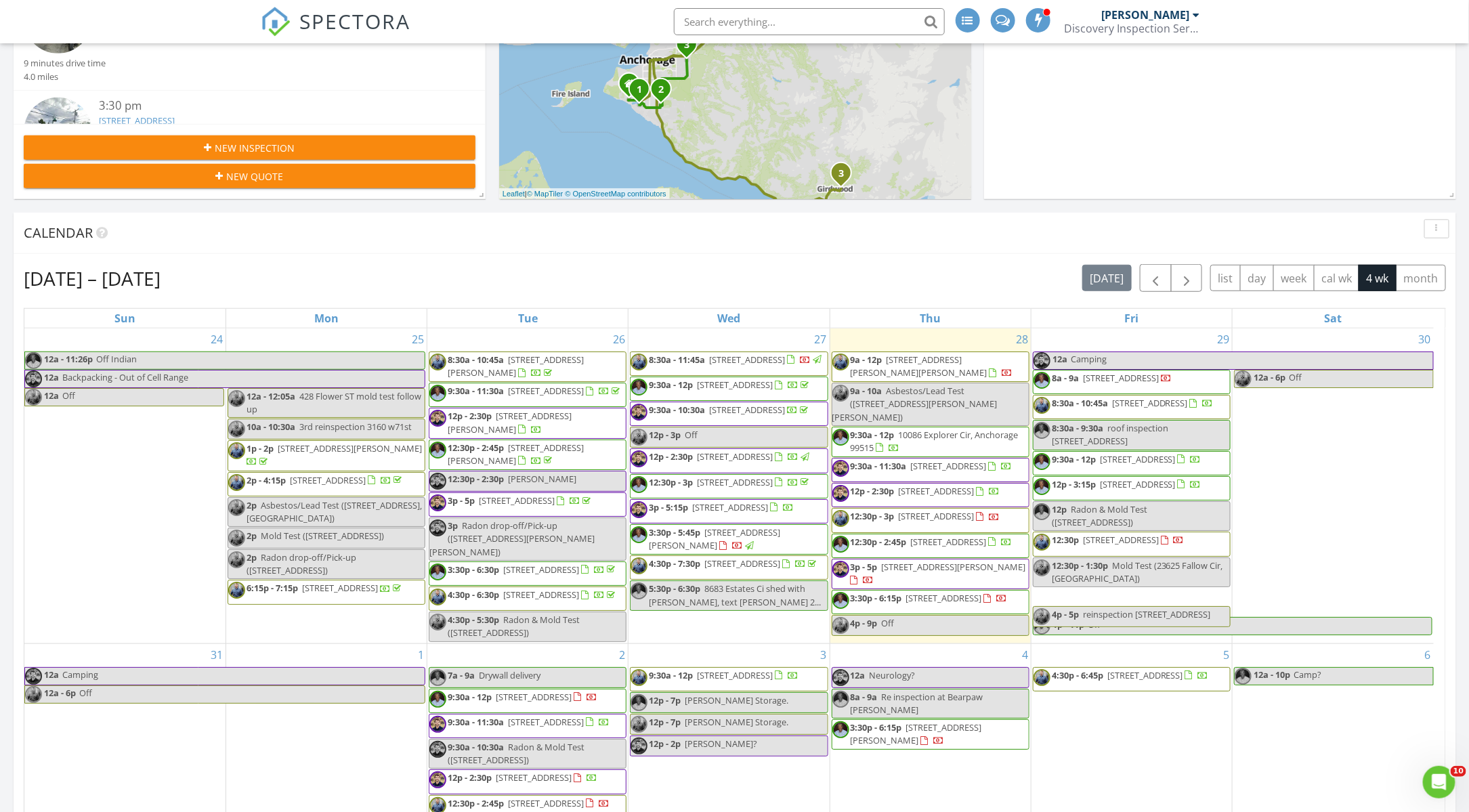
scroll to position [375, 0]
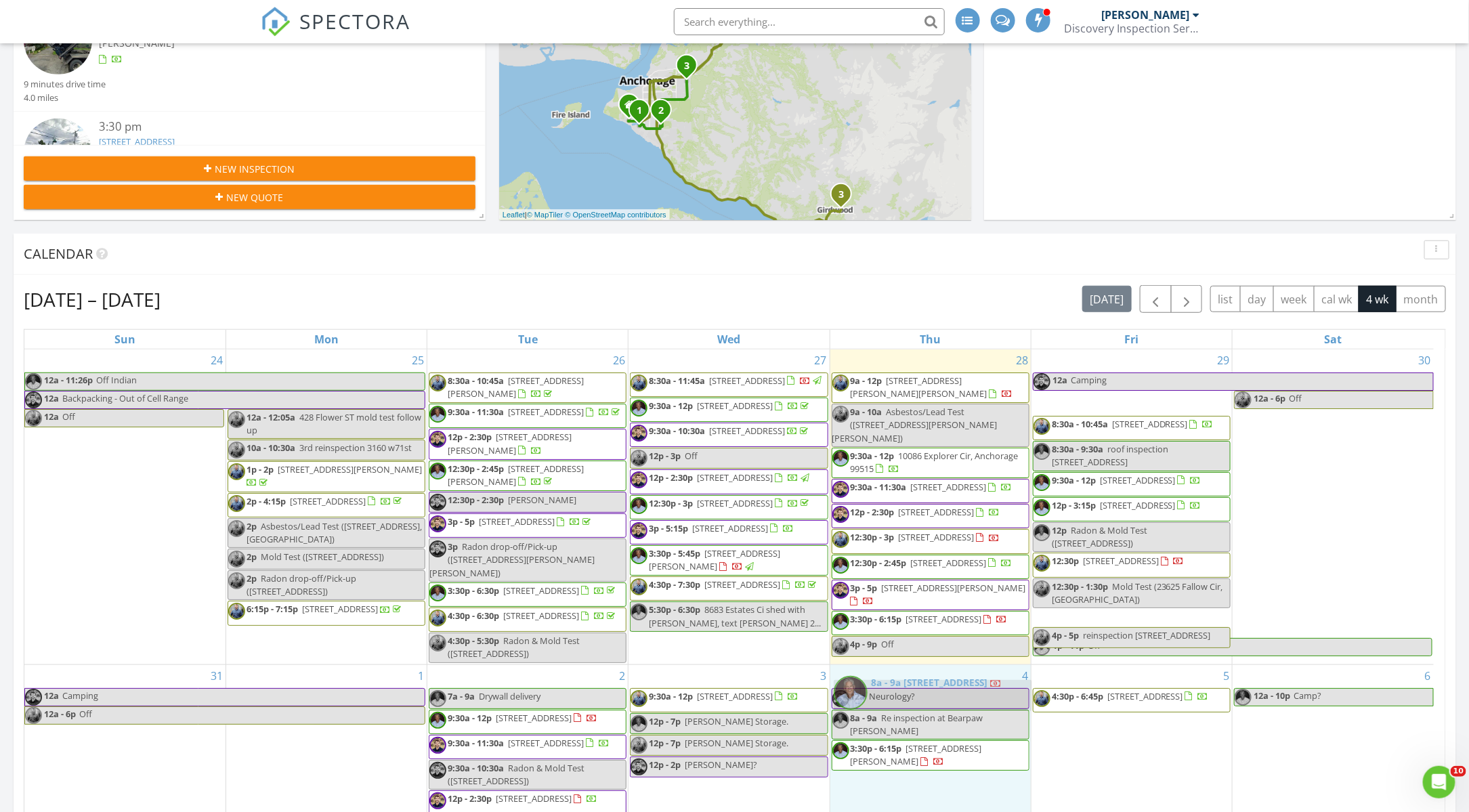
drag, startPoint x: 1123, startPoint y: 399, endPoint x: 926, endPoint y: 691, distance: 352.2
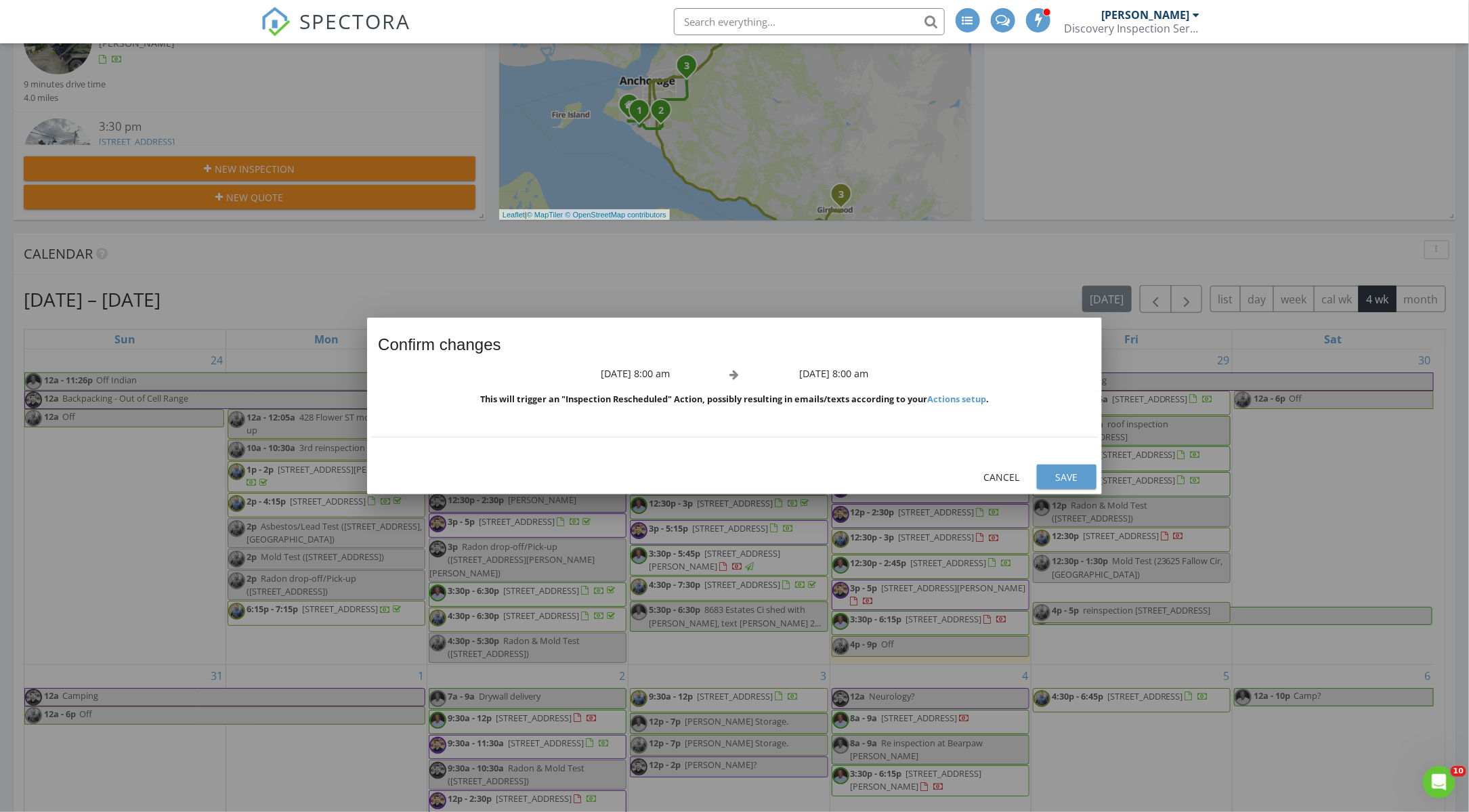
click at [1074, 471] on div "Save" at bounding box center [1067, 478] width 38 height 15
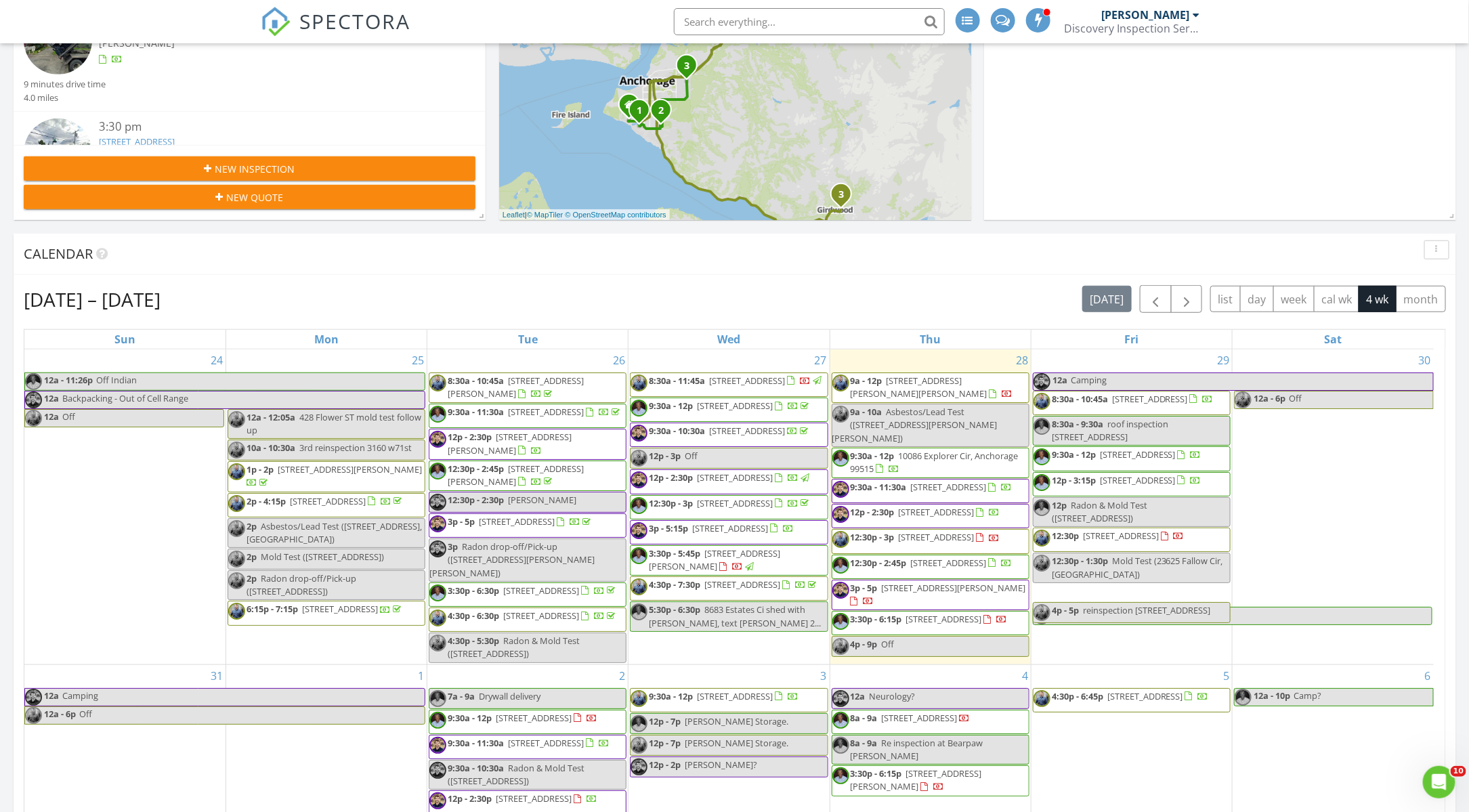
click at [971, 759] on span "Re inspection at Bearpaw [PERSON_NAME]" at bounding box center [917, 748] width 133 height 25
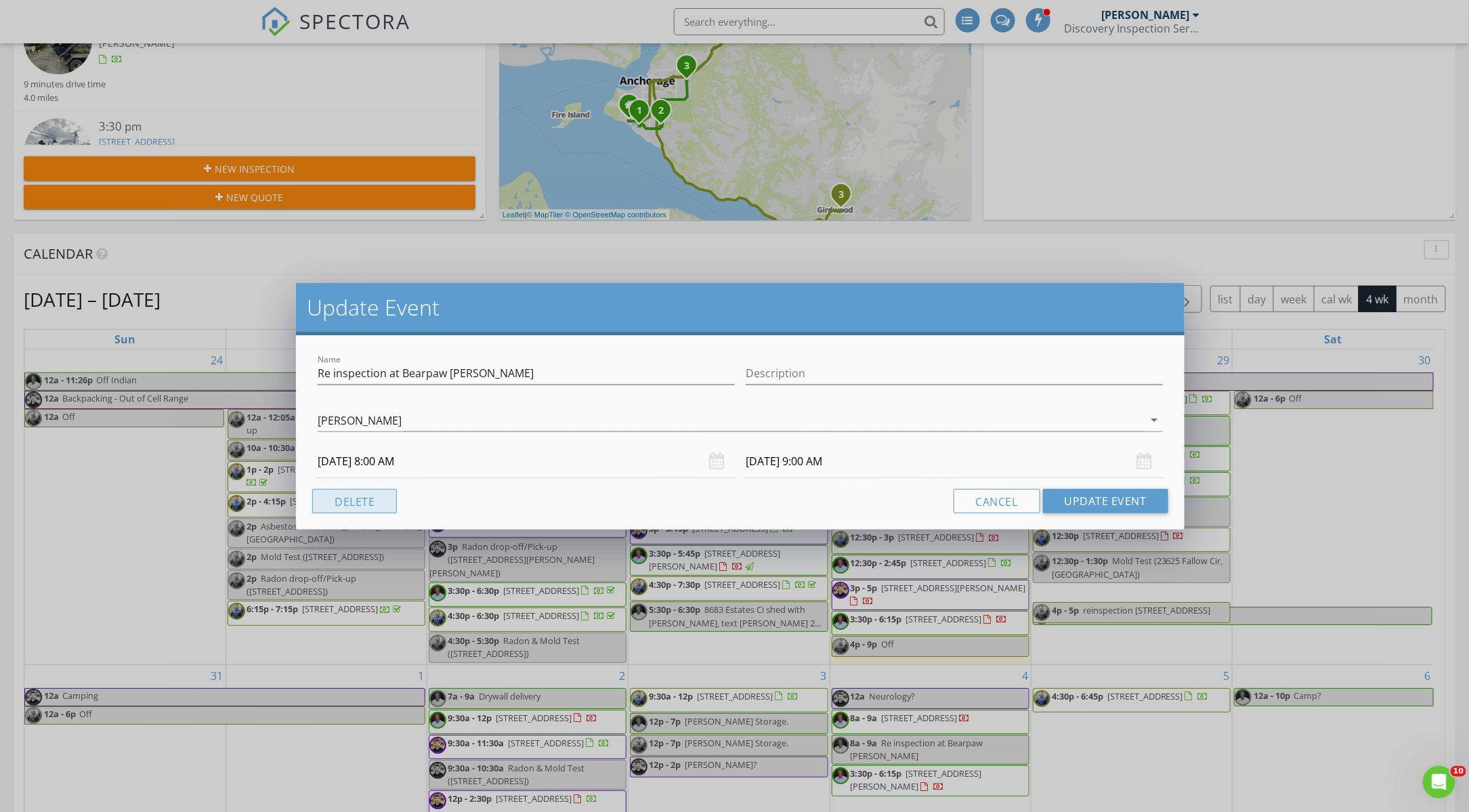
click at [367, 499] on button "Delete" at bounding box center [354, 500] width 85 height 25
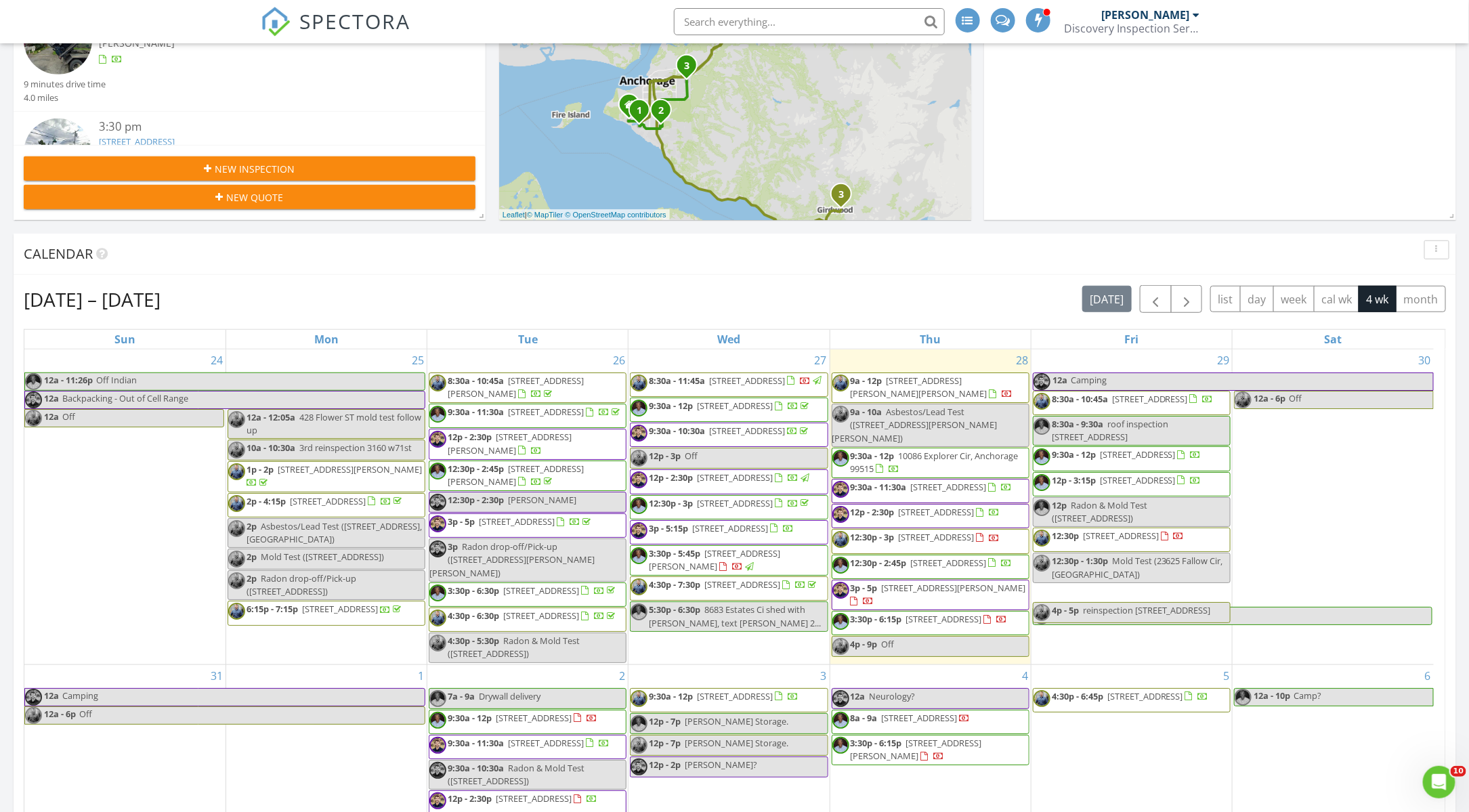
click at [893, 302] on div "[DATE] – [DATE] [DATE] list day week cal wk 4 wk month" at bounding box center [735, 299] width 1422 height 27
